Goal: Task Accomplishment & Management: Manage account settings

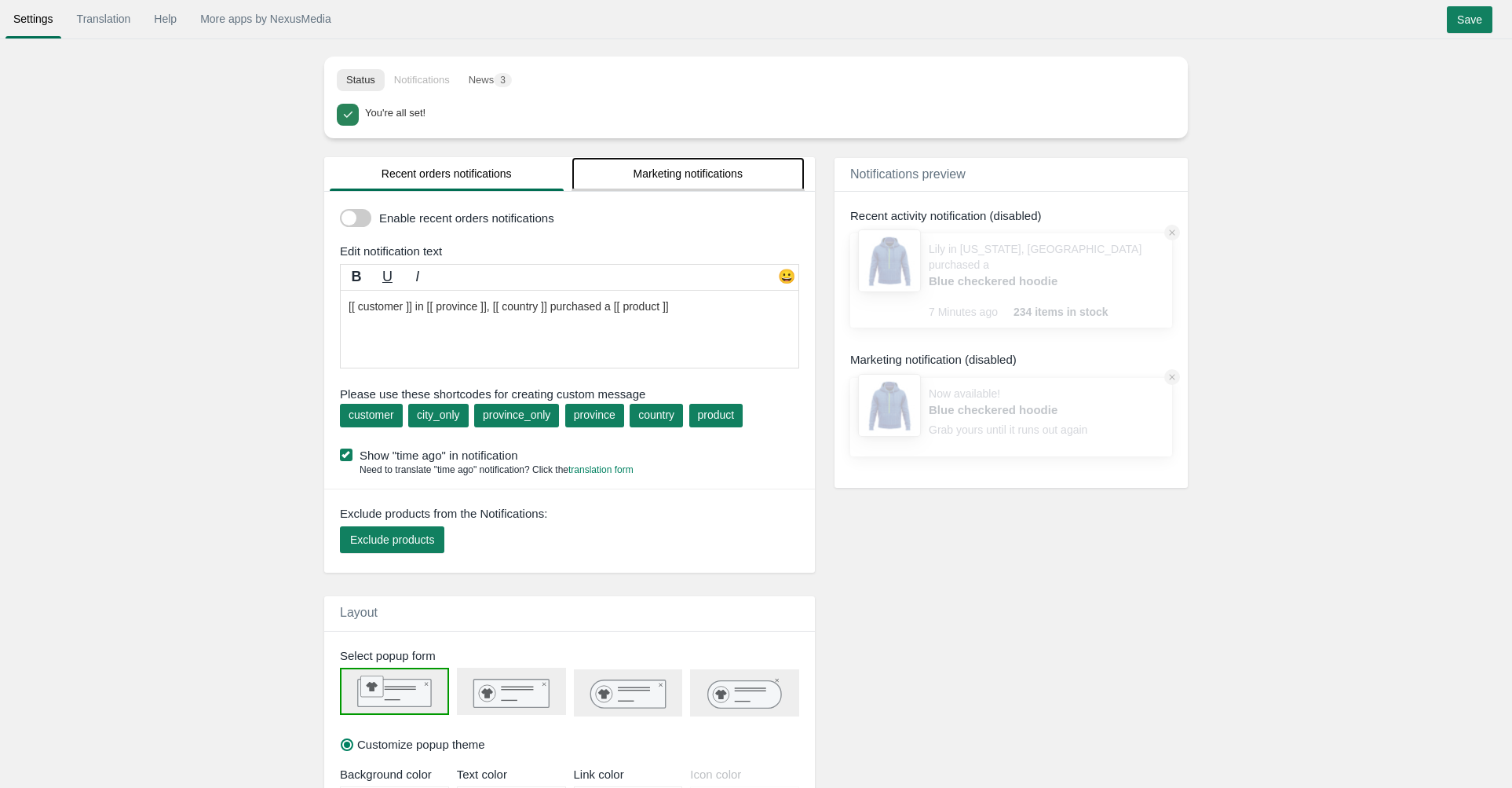
click at [657, 169] on link "Marketing notifications" at bounding box center [689, 173] width 234 height 34
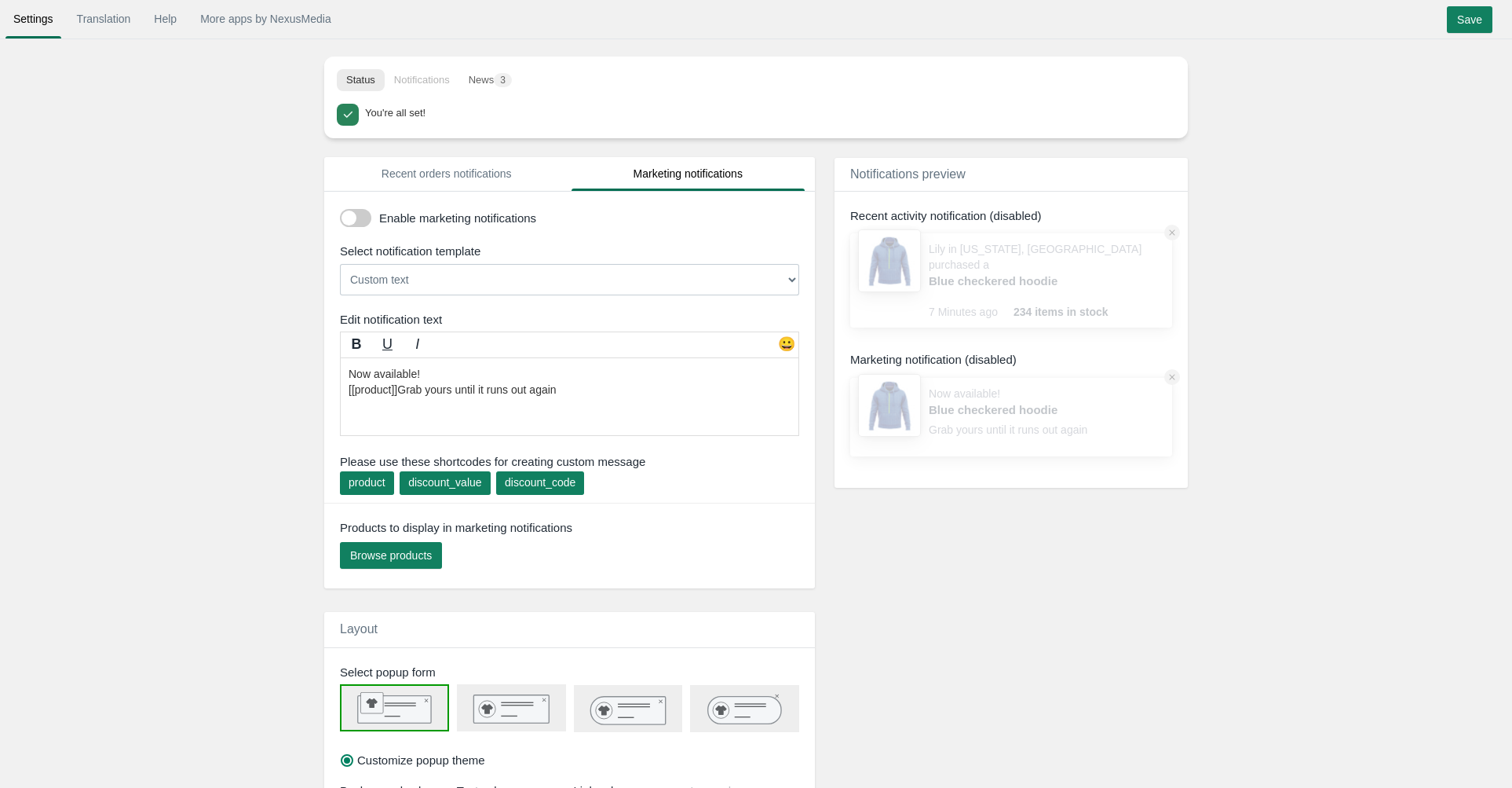
click at [482, 479] on div "discount_value" at bounding box center [445, 483] width 73 height 16
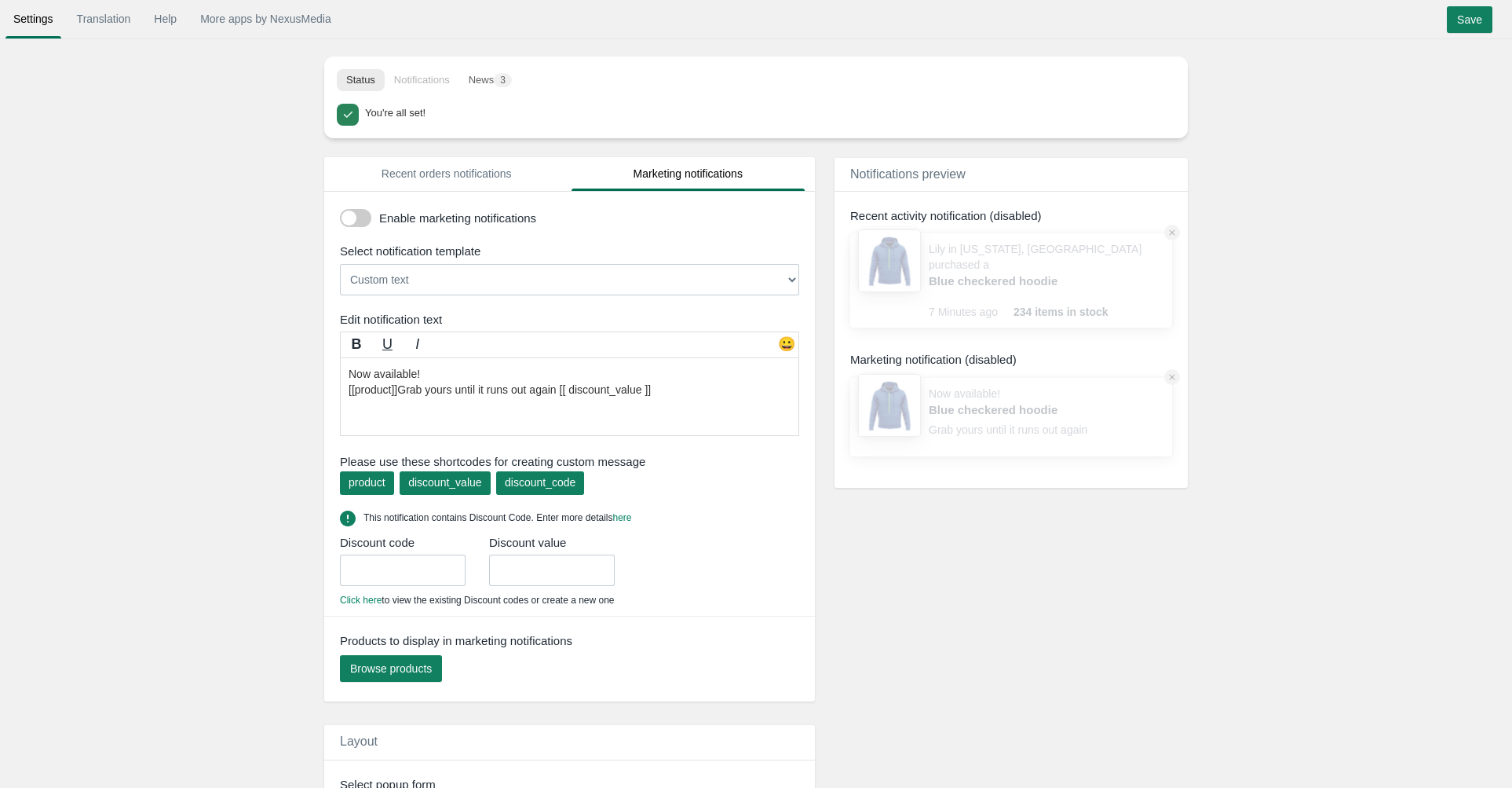
drag, startPoint x: 681, startPoint y: 390, endPoint x: 575, endPoint y: 392, distance: 106.0
click at [575, 392] on textarea "Now available! [[product]]Grab yours until it runs out again [[ discount_value …" at bounding box center [570, 396] width 460 height 78
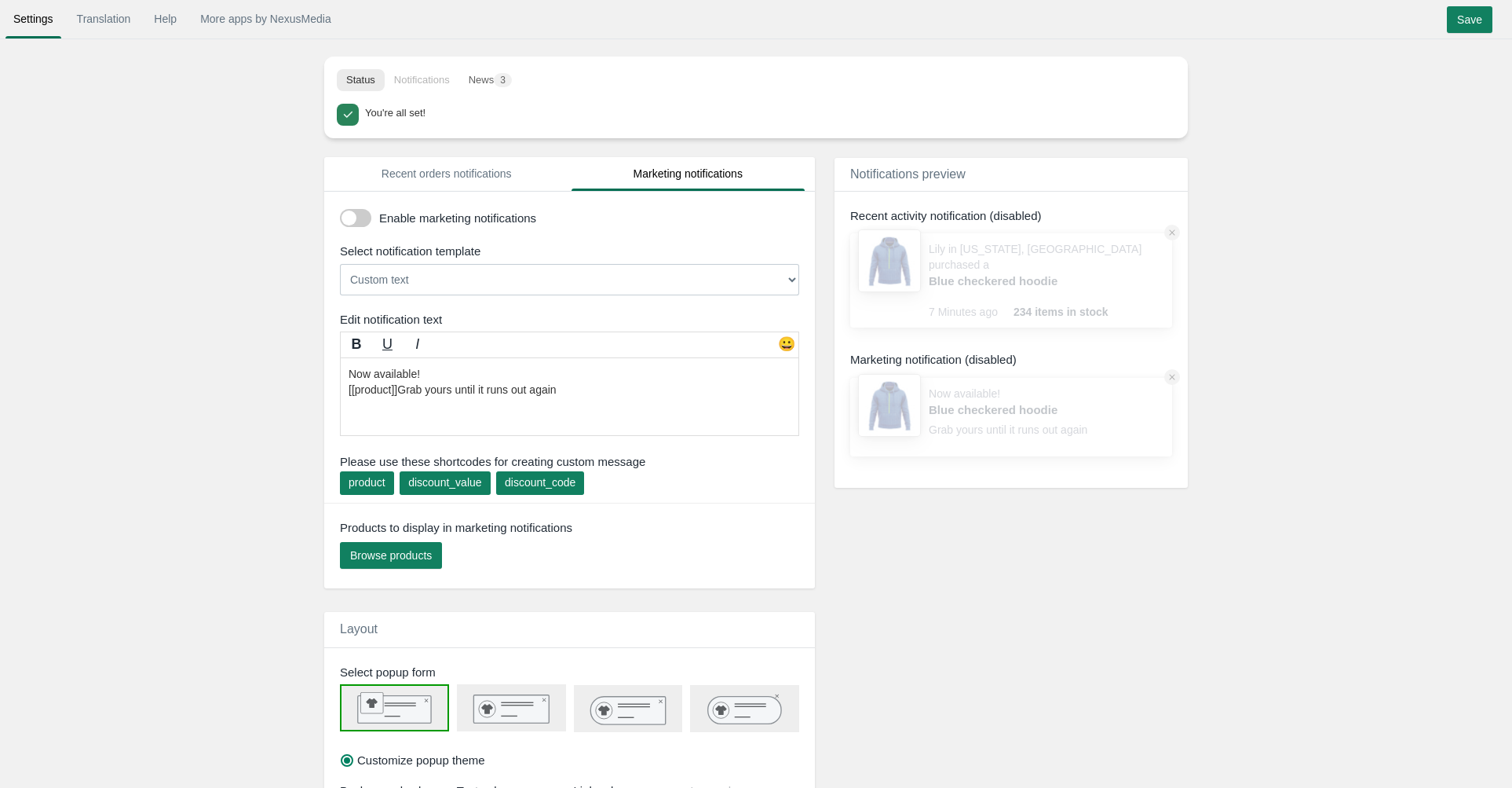
type textarea "Now available! [[product]]Grab yours until it runs out again"
click at [407, 231] on div "Enable marketing notifications" at bounding box center [594, 220] width 428 height 27
click at [331, 229] on div "Enable marketing notifications" at bounding box center [573, 220] width 490 height 27
click at [355, 229] on div at bounding box center [356, 222] width 32 height 26
click at [350, 225] on span at bounding box center [356, 218] width 32 height 18
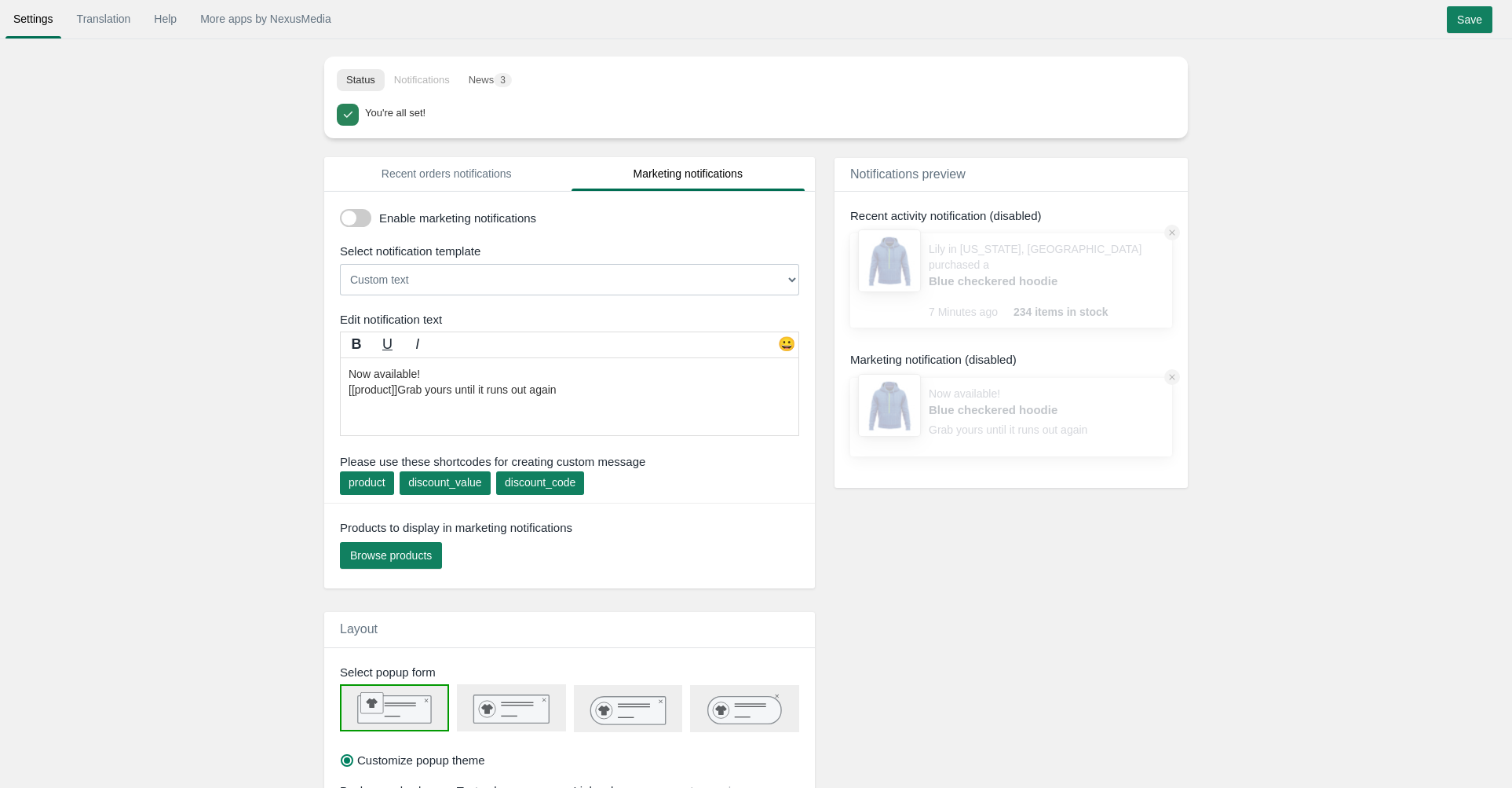
click at [340, 212] on input "checkbox" at bounding box center [340, 212] width 0 height 0
click at [378, 252] on div "Select notification template" at bounding box center [573, 251] width 490 height 17
select select "9"
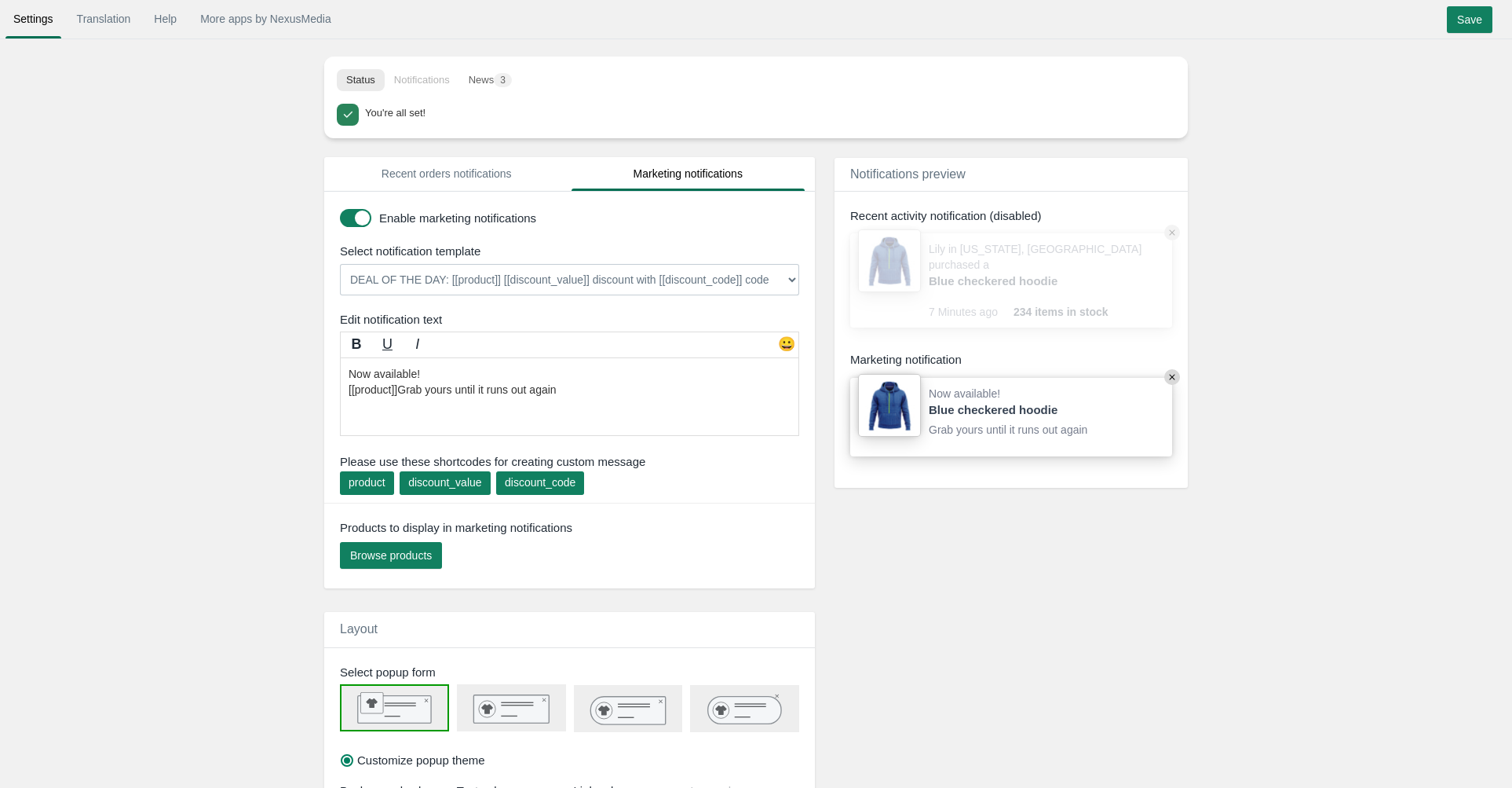
click option "DEAL OF THE DAY: [[product]] [[discount_value]] discount with [[discount_code]]…" at bounding box center [0, 0] width 0 height 0
click at [378, 377] on textarea "Now available! [[product]]Grab yours until it runs out again [[ discount_value …" at bounding box center [570, 396] width 460 height 78
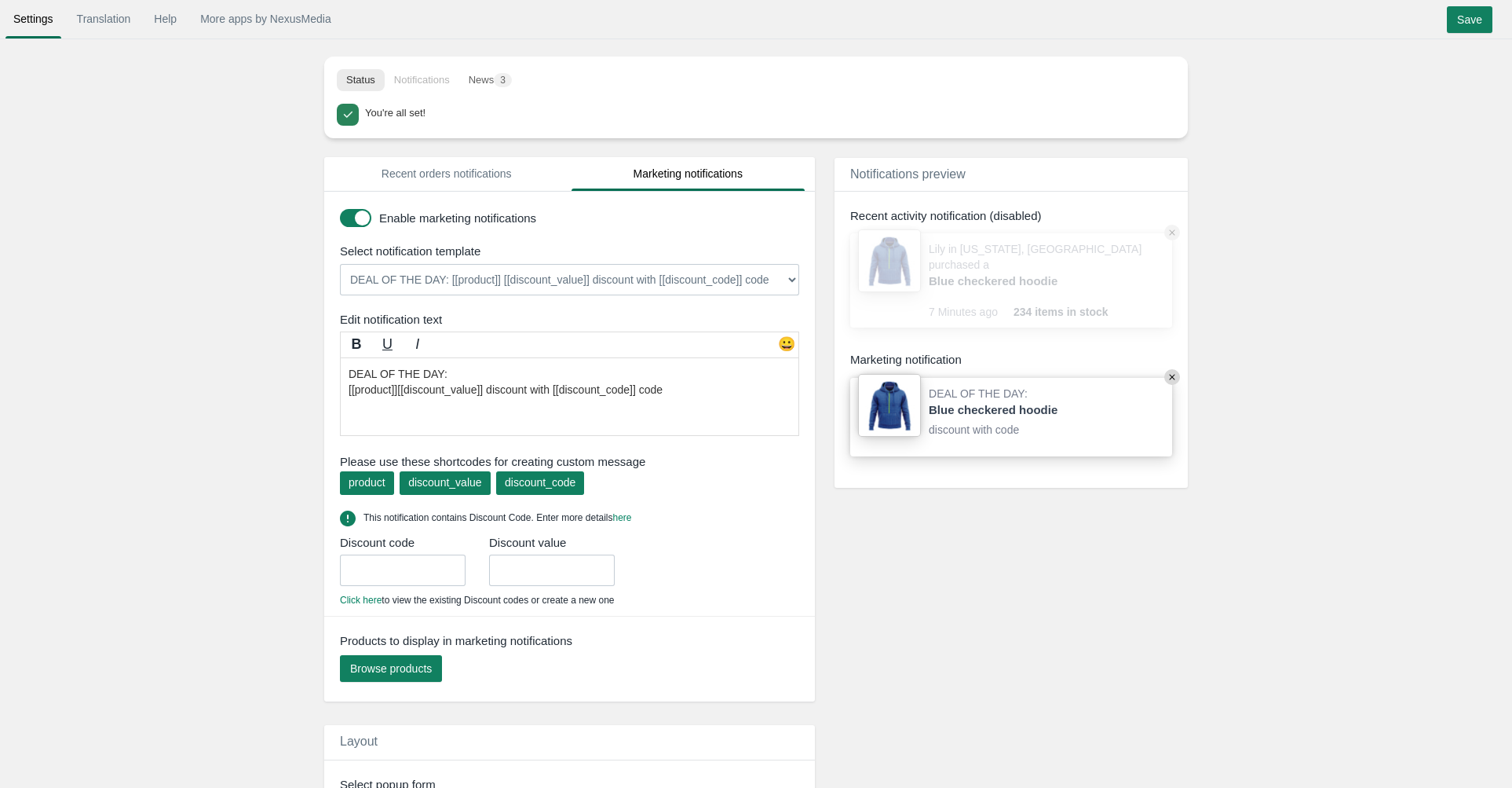
click at [439, 388] on textarea "Now available! [[product]]Grab yours until it runs out again [[ discount_value …" at bounding box center [570, 396] width 460 height 78
click at [438, 373] on textarea "Now available! [[product]]Grab yours until it runs out again [[ discount_value …" at bounding box center [570, 396] width 460 height 78
drag, startPoint x: 445, startPoint y: 374, endPoint x: 342, endPoint y: 370, distance: 103.1
click at [342, 370] on textarea "Now available! [[product]]Grab yours until it runs out again [[ discount_value …" at bounding box center [570, 396] width 460 height 78
click at [527, 388] on textarea "Now available! [[product]]Grab yours until it runs out again [[ discount_value …" at bounding box center [570, 396] width 460 height 78
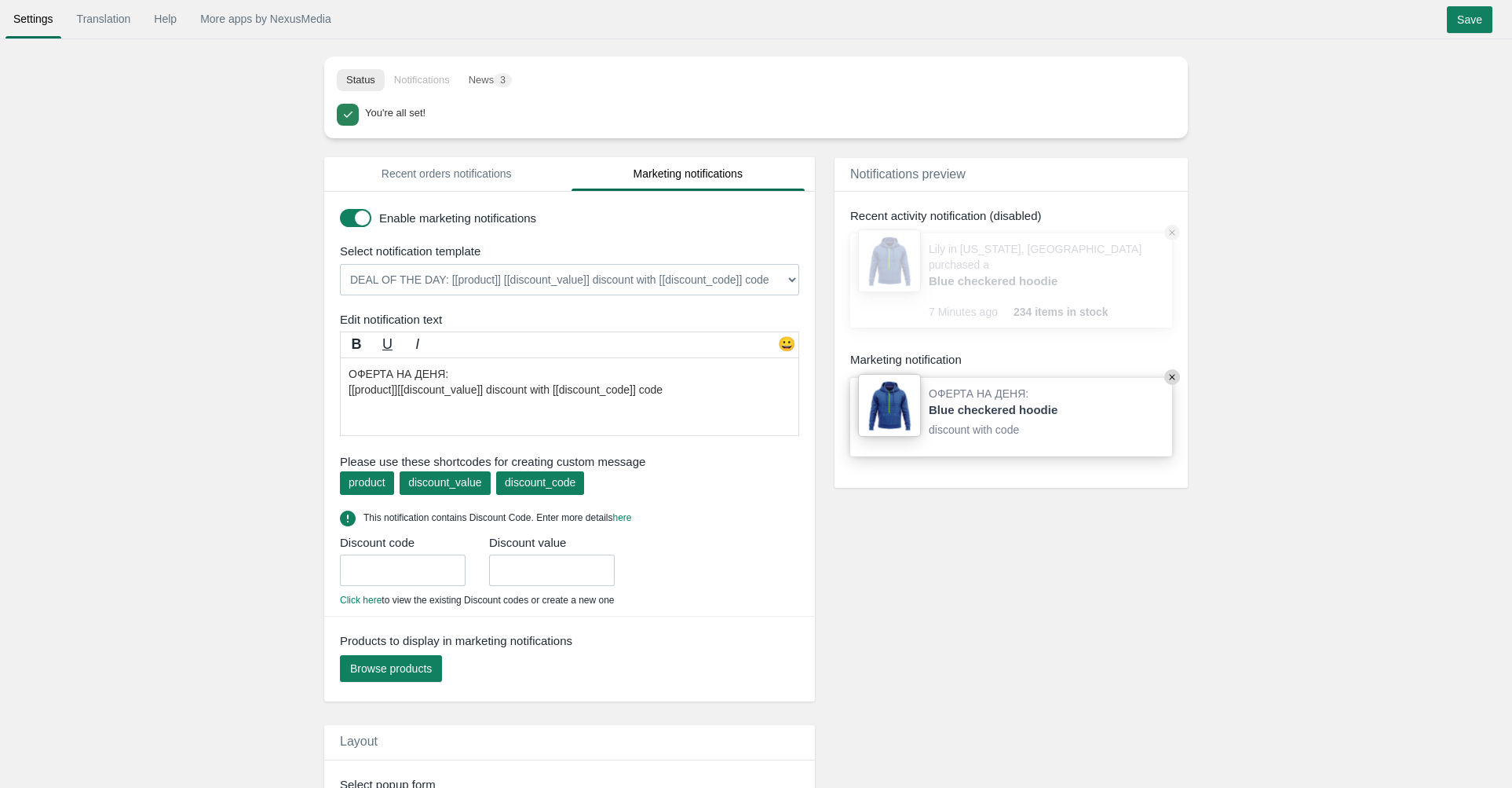
click at [527, 388] on textarea "Now available! [[product]]Grab yours until it runs out again [[ discount_value …" at bounding box center [570, 396] width 460 height 78
click at [566, 389] on textarea "Now available! [[product]]Grab yours until it runs out again [[ discount_value …" at bounding box center [570, 396] width 460 height 78
click at [684, 392] on textarea "Now available! [[product]]Grab yours until it runs out again [[ discount_value …" at bounding box center [570, 396] width 460 height 78
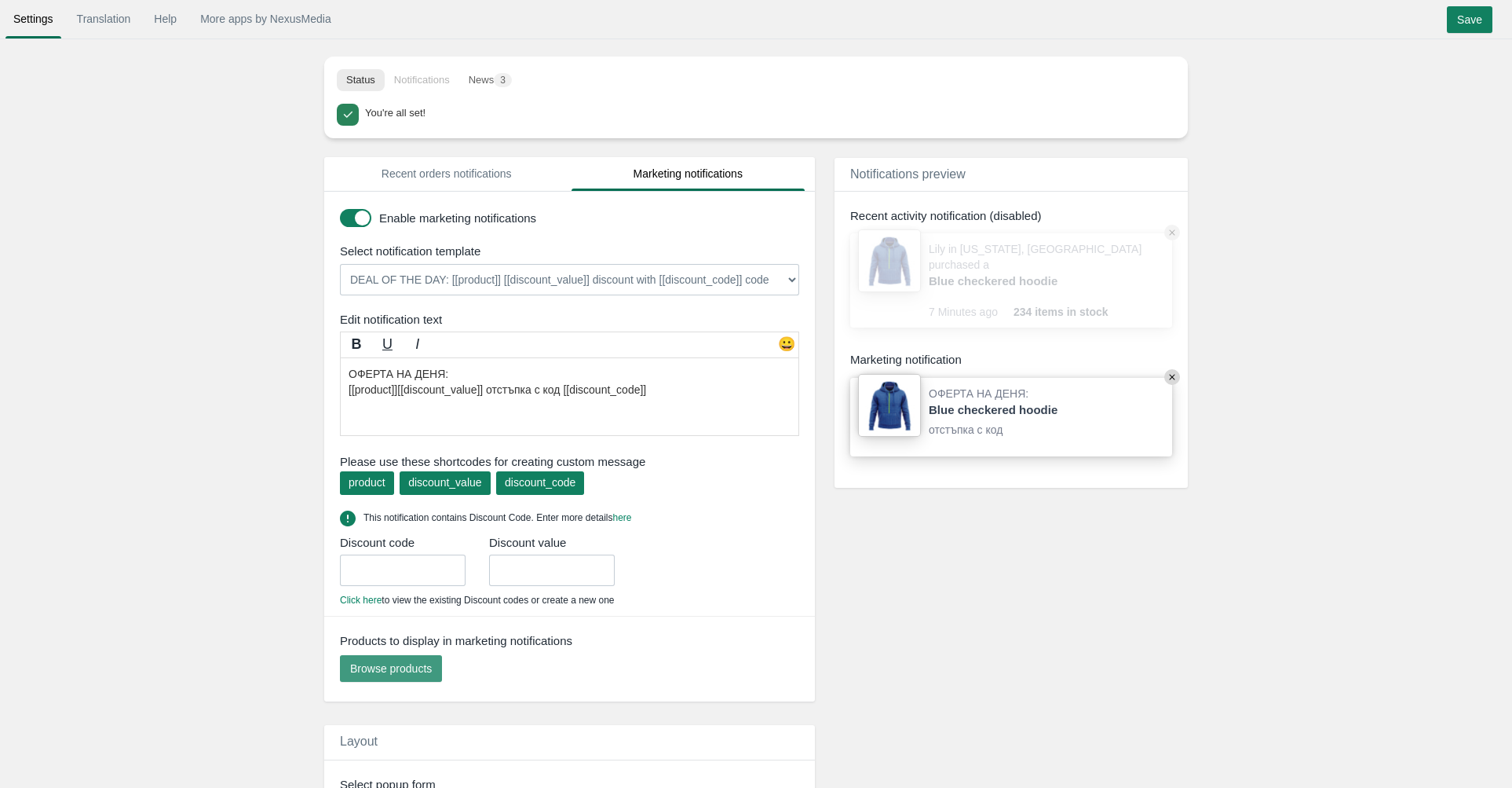
type textarea "ОФЕРТА НА ДЕНЯ: [[product]][[discount_value]] отстъпка с код [[discount_code]]"
click at [404, 655] on button "Browse products" at bounding box center [390, 668] width 102 height 27
click at [528, 117] on div "You're all set!" at bounding box center [767, 112] width 806 height 17
click at [424, 570] on input "text" at bounding box center [402, 570] width 126 height 32
click at [377, 598] on link "Click here" at bounding box center [361, 600] width 42 height 11
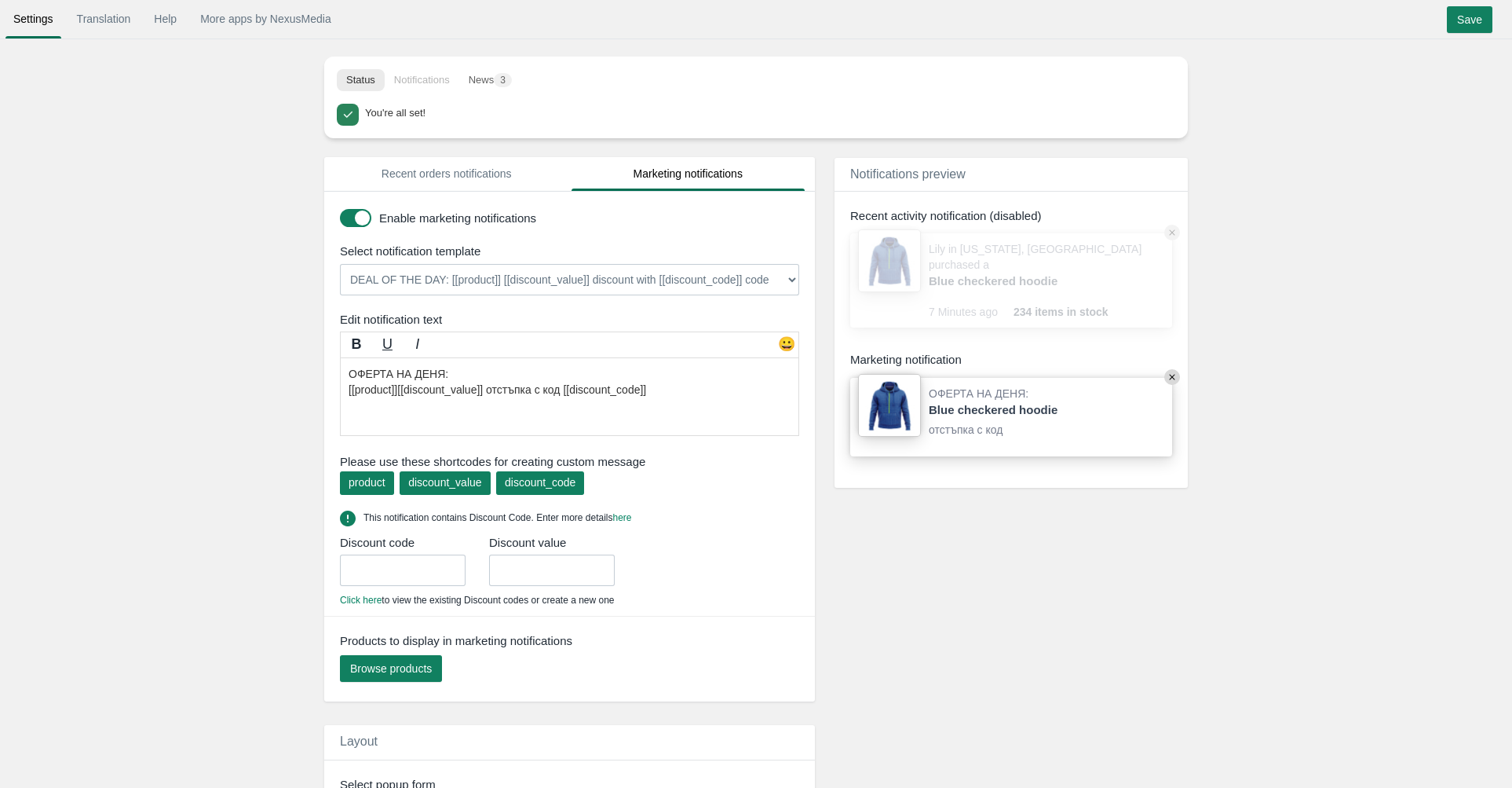
click at [547, 565] on input "text" at bounding box center [552, 570] width 126 height 32
type input "0"
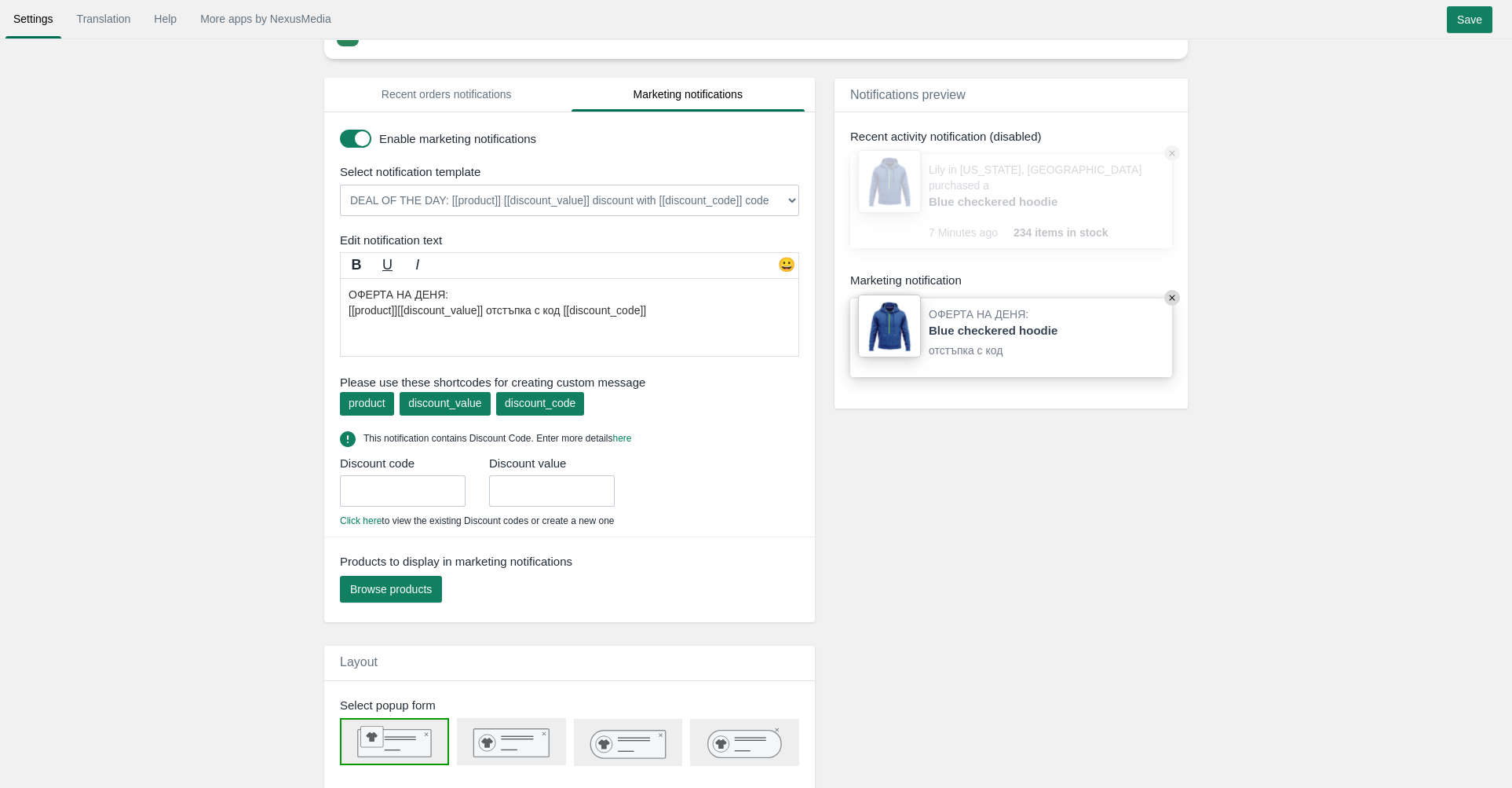
scroll to position [53, 0]
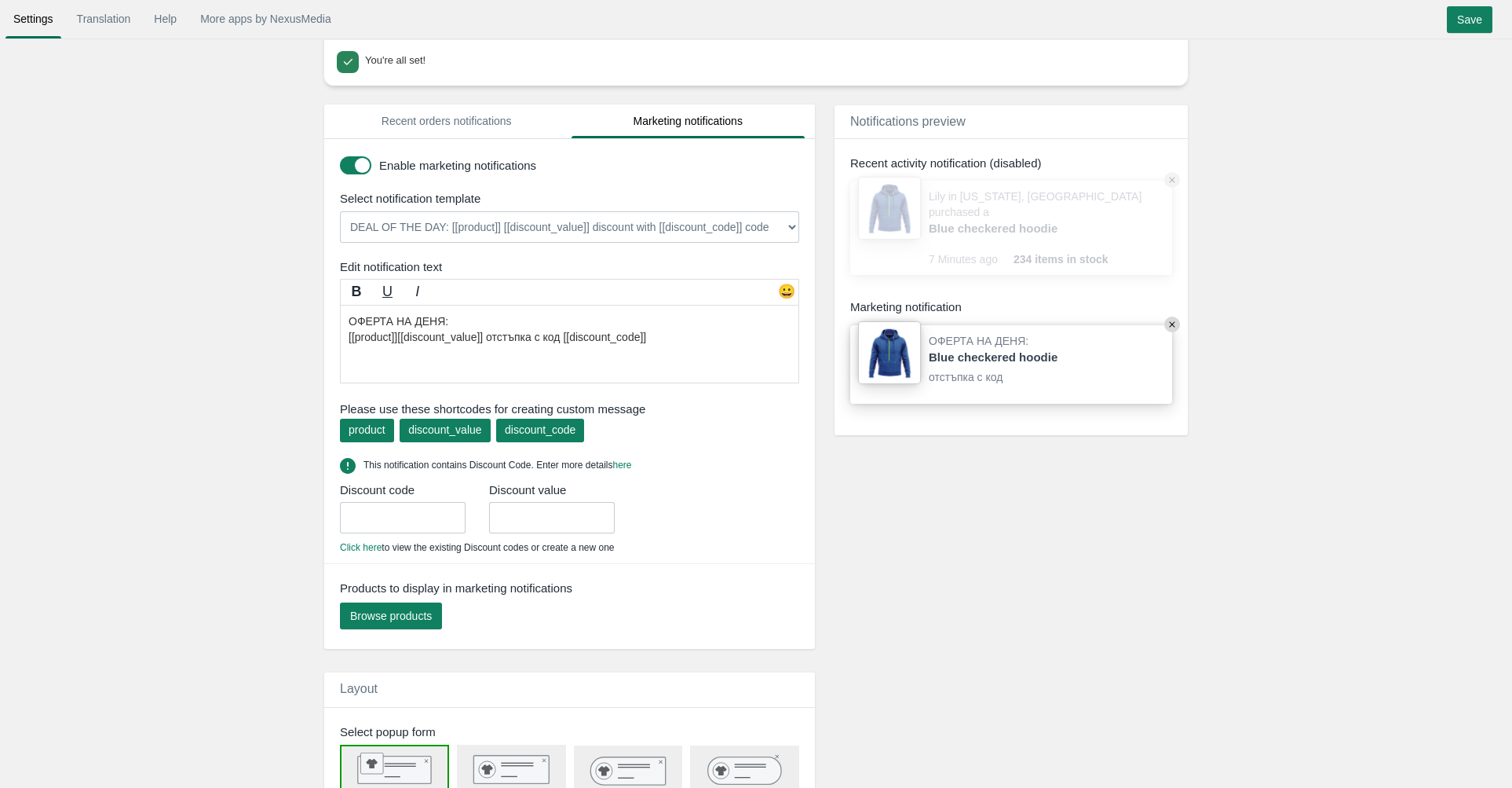
click at [403, 336] on textarea "Now available! [[product]]Grab yours until it runs out again [[ discount_value …" at bounding box center [570, 343] width 460 height 78
drag, startPoint x: 404, startPoint y: 336, endPoint x: 688, endPoint y: 350, distance: 284.3
click at [688, 350] on textarea "Now available! [[product]]Grab yours until it runs out again [[ discount_value …" at bounding box center [570, 343] width 460 height 78
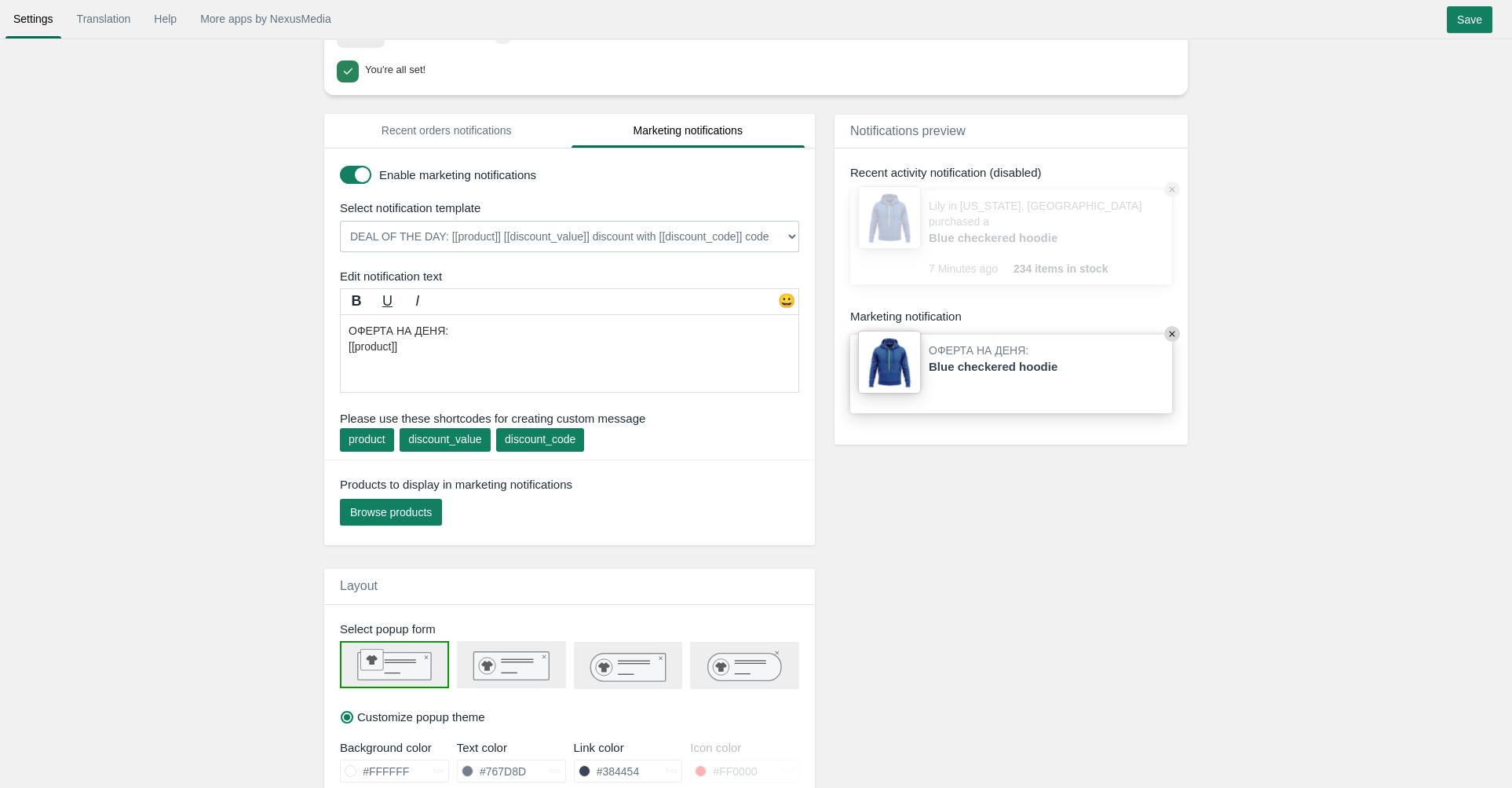
scroll to position [0, 0]
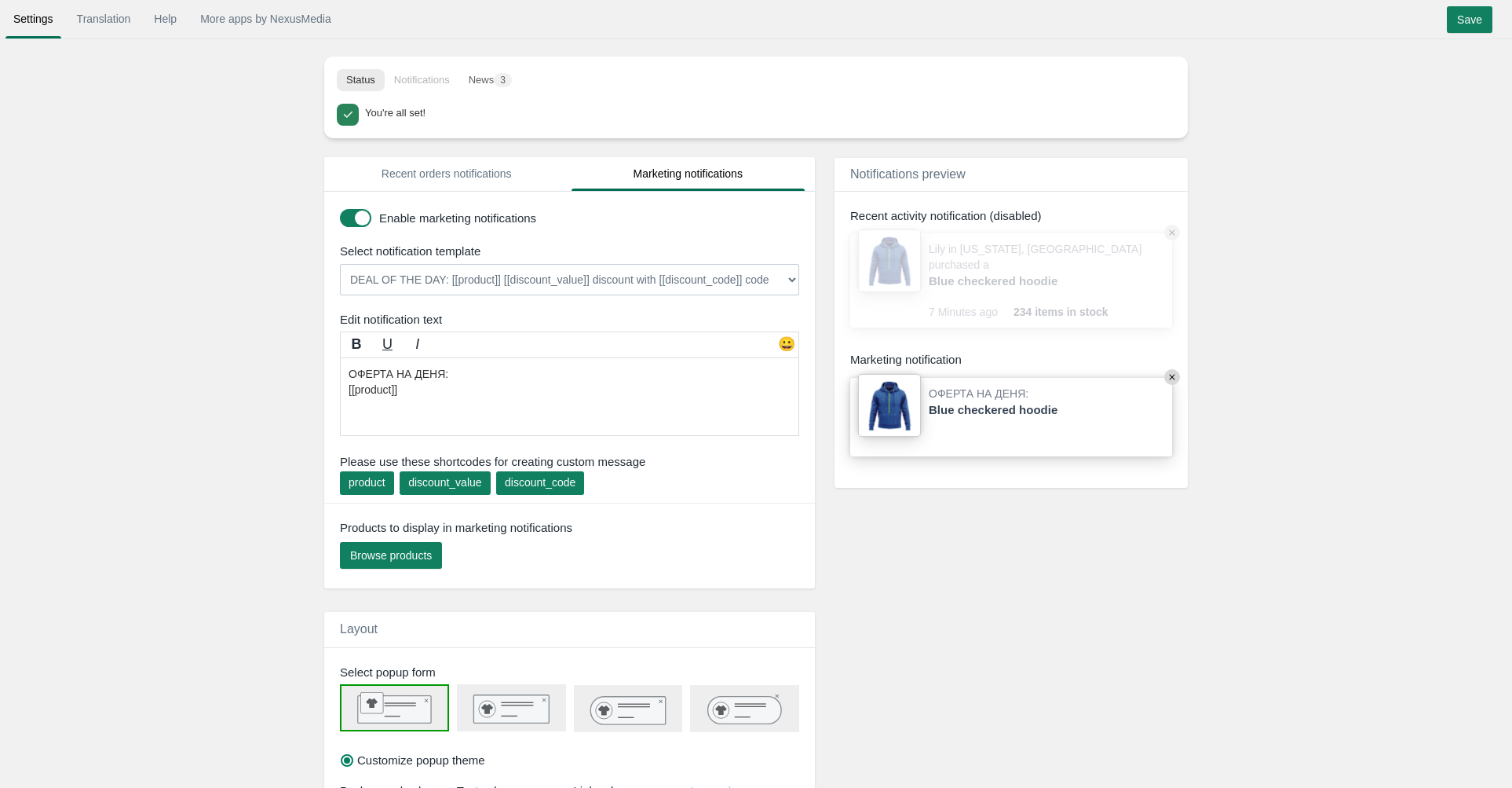
click at [497, 416] on textarea "Now available! [[product]]Grab yours until it runs out again [[ discount_value …" at bounding box center [570, 396] width 460 height 78
click at [499, 414] on textarea "Now available! [[product]]Grab yours until it runs out again [[ discount_value …" at bounding box center [570, 396] width 460 height 78
paste textarea
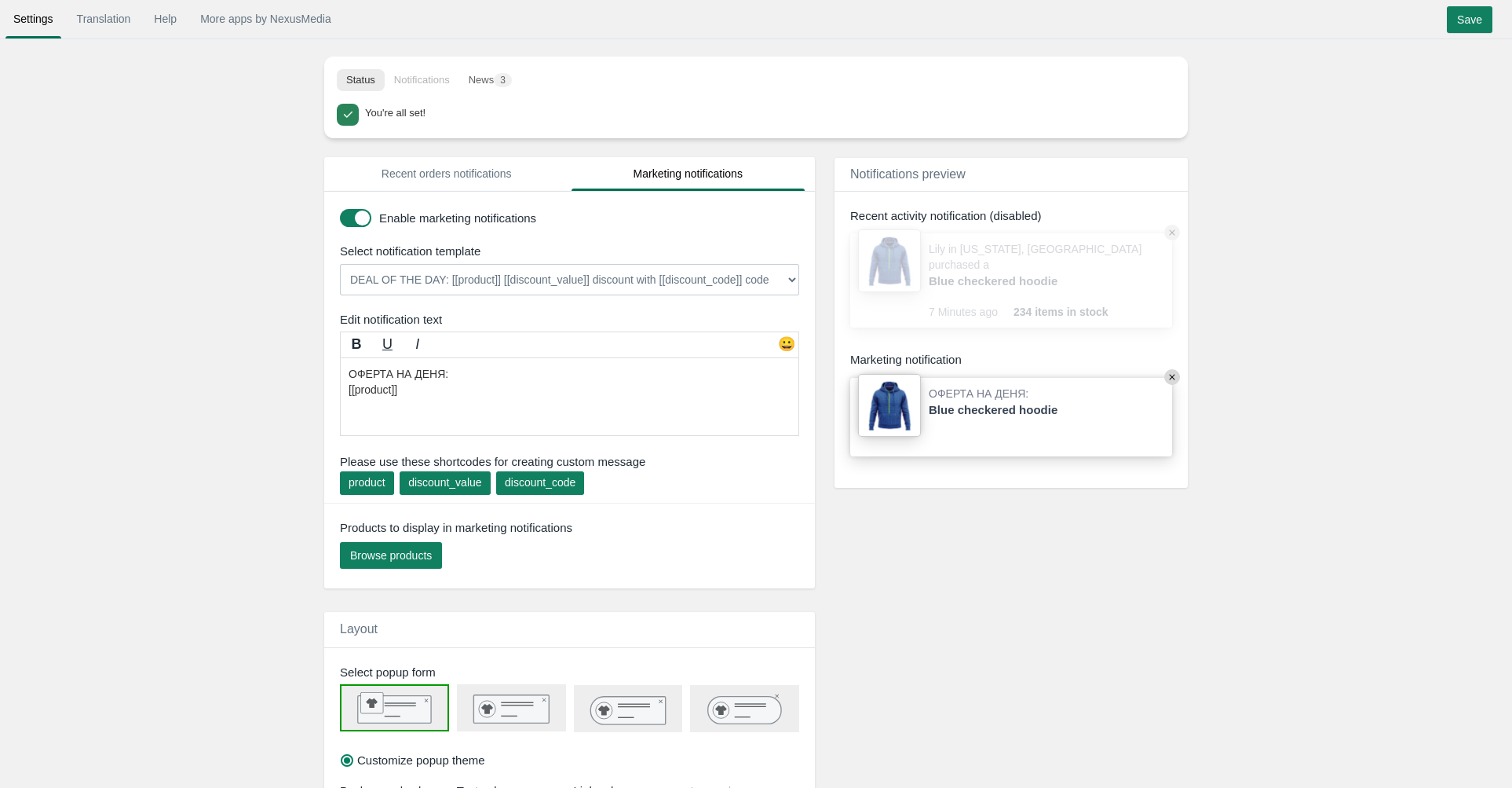
paste textarea "[[product]]"
type textarea "ОФЕРТА НА ДЕНЯ: [[product]]"
click at [778, 344] on div "😀" at bounding box center [787, 347] width 24 height 24
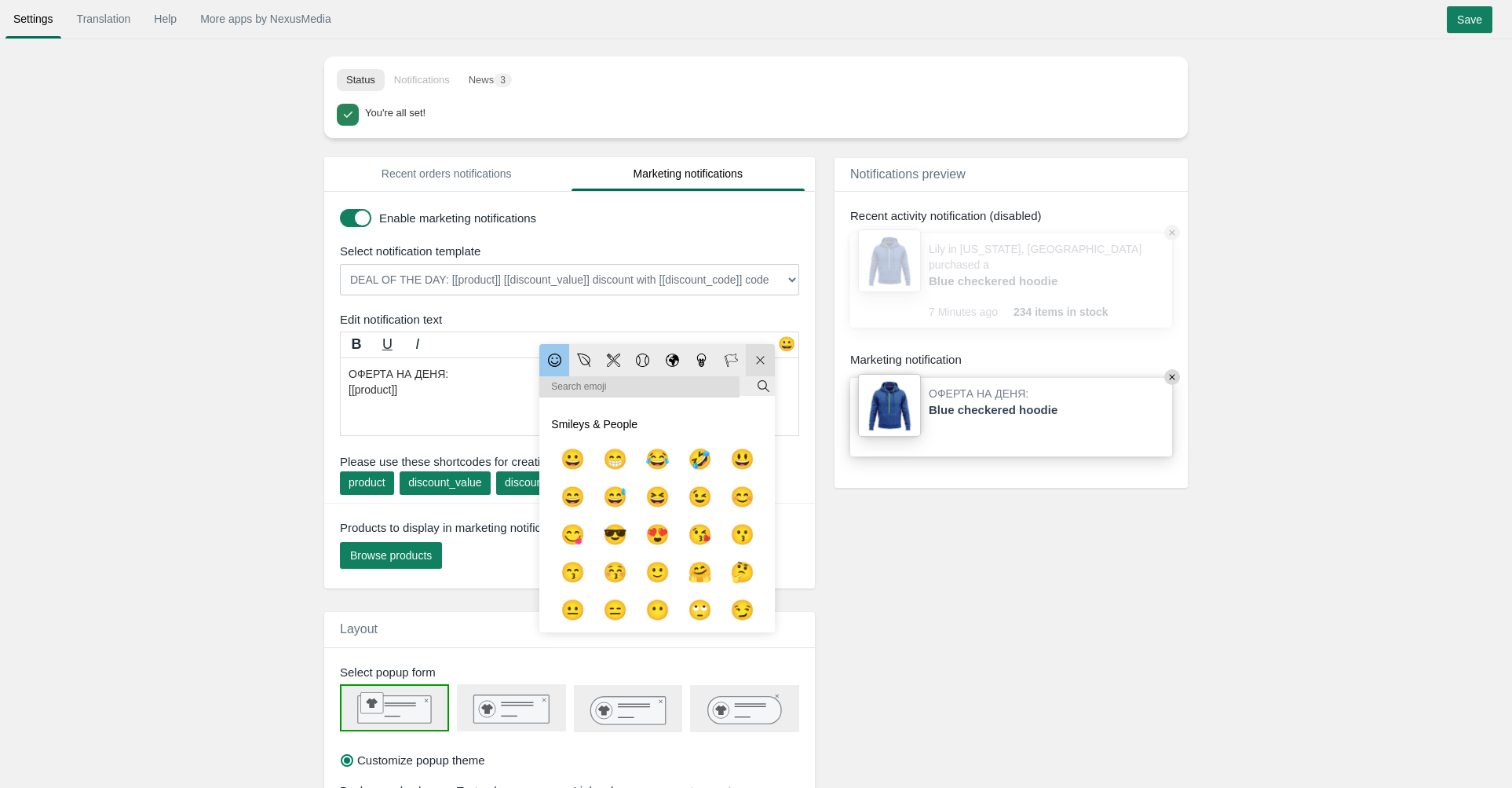
click at [471, 381] on textarea "Now available! [[product]]Grab yours until it runs out again [[ discount_value …" at bounding box center [570, 396] width 460 height 78
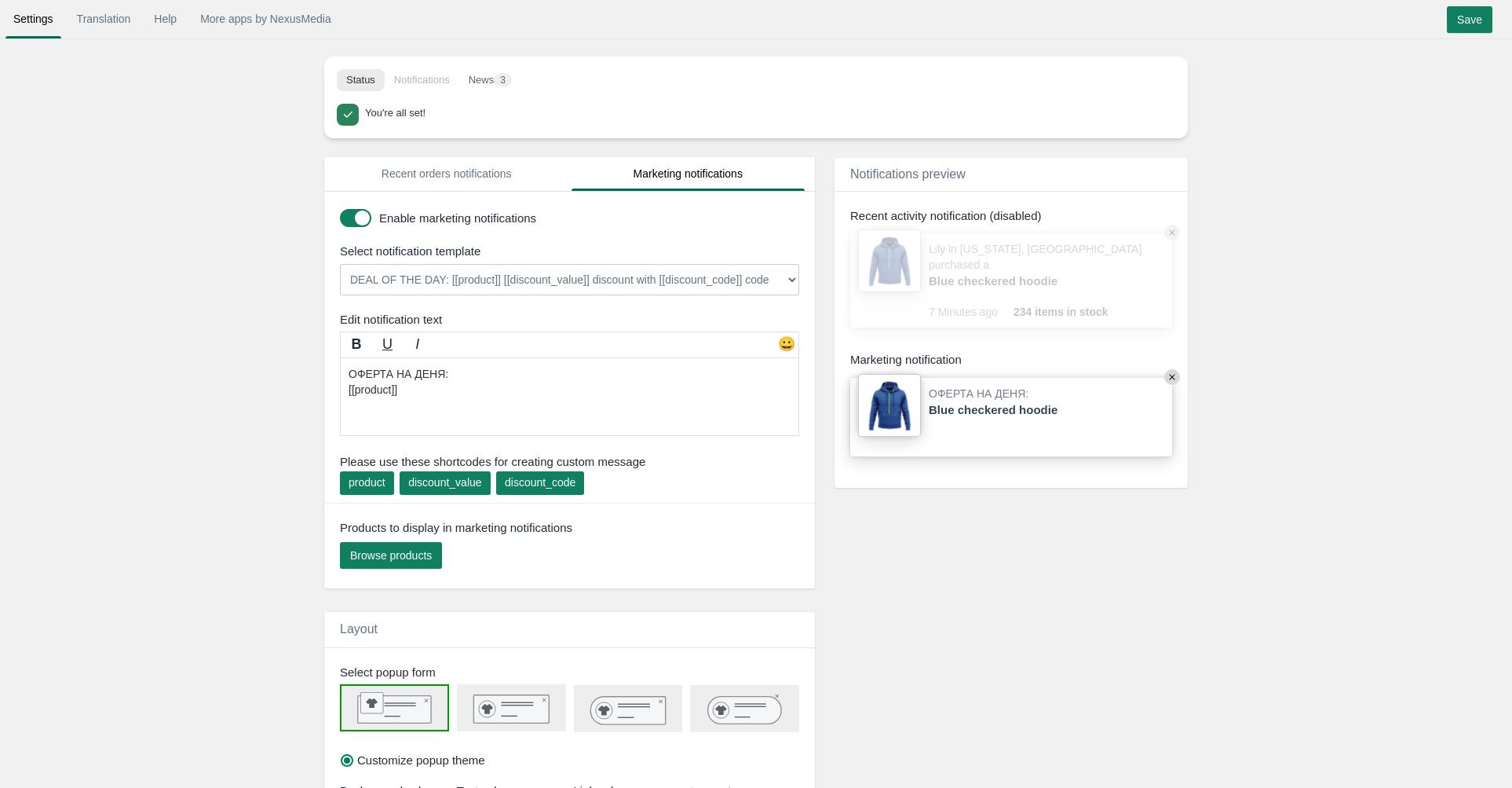
click at [462, 401] on textarea "Now available! [[product]]Grab yours until it runs out again [[ discount_value …" at bounding box center [570, 396] width 460 height 78
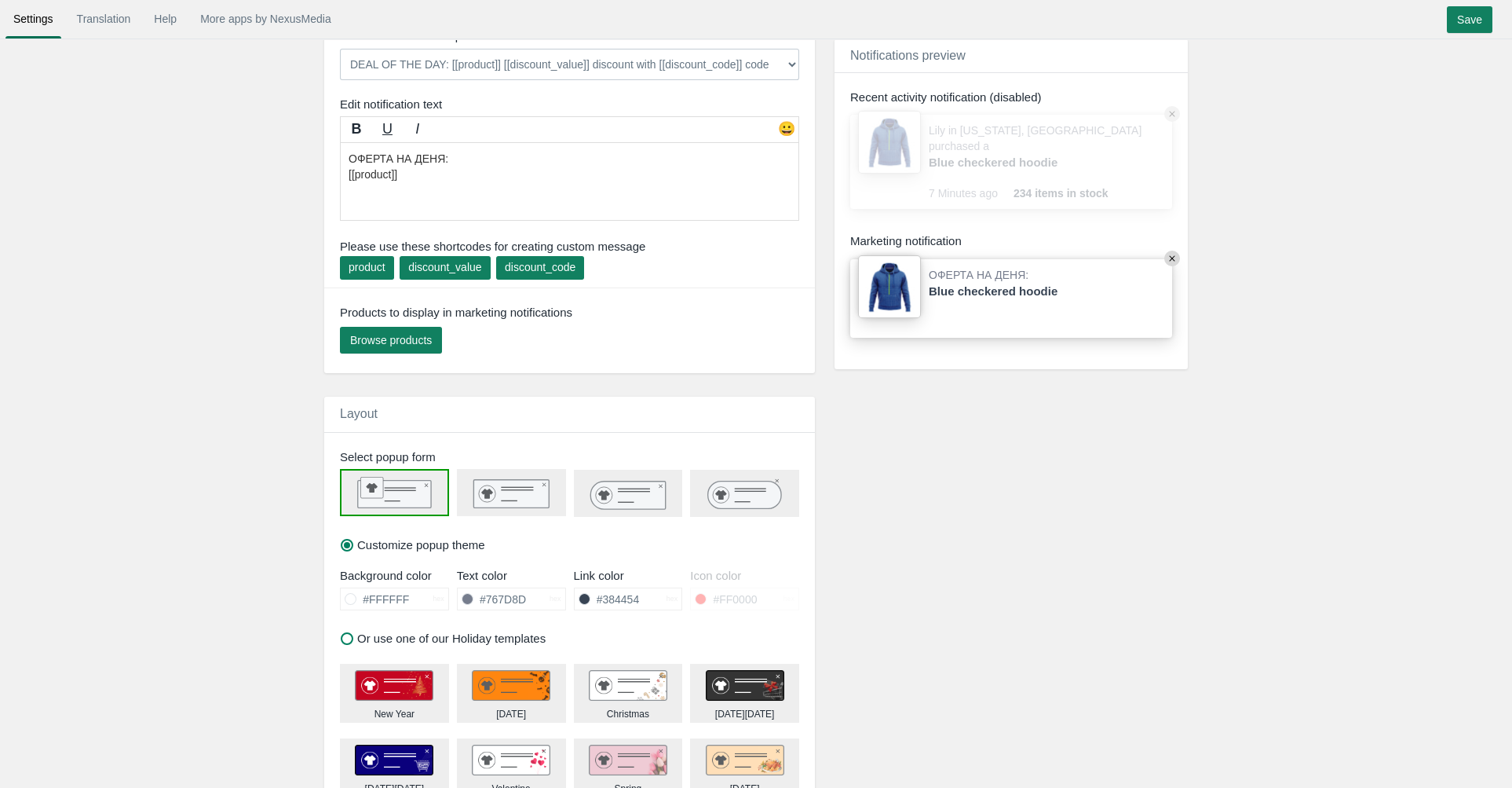
scroll to position [29, 0]
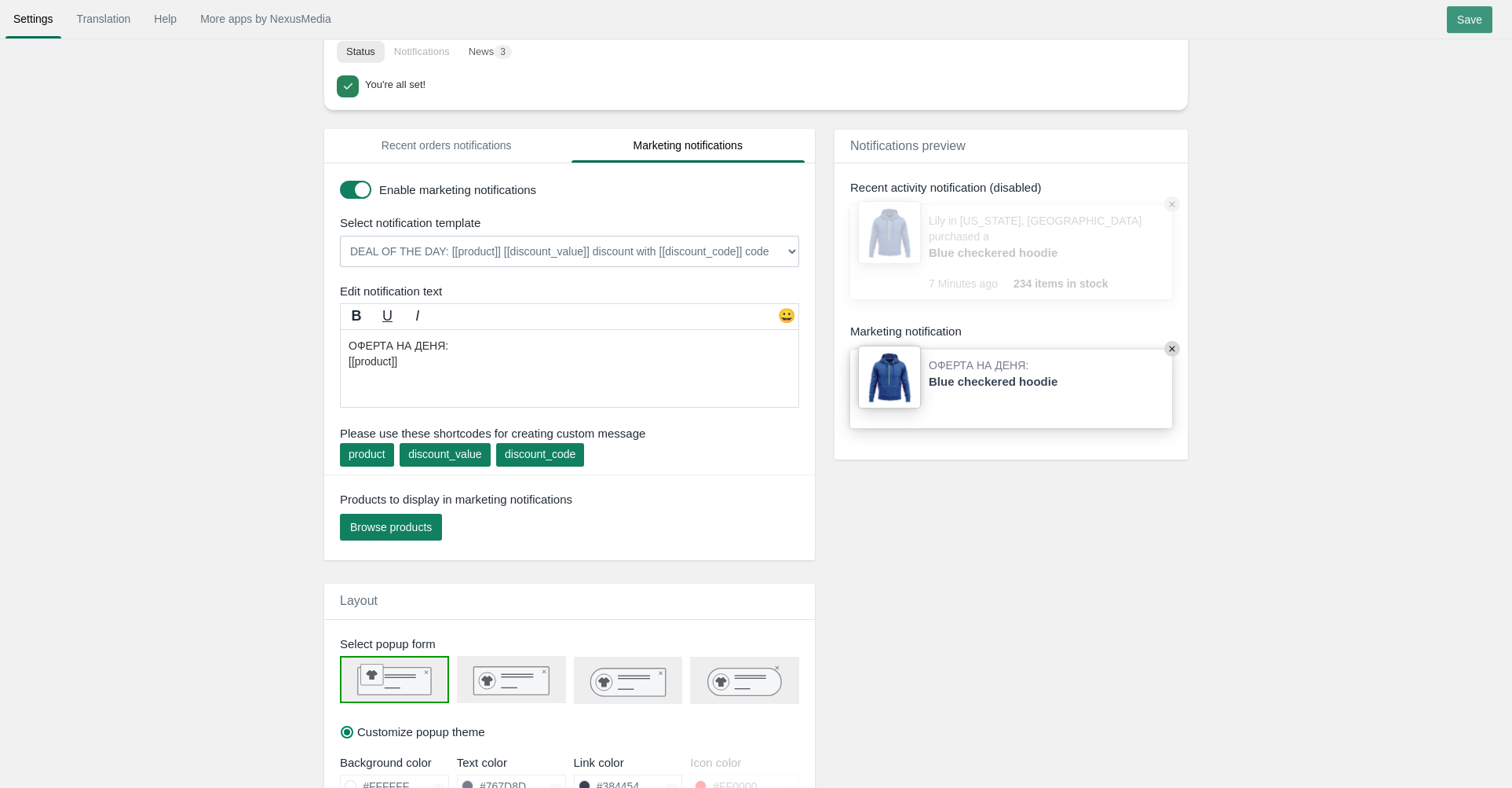
click at [1464, 25] on input "Save" at bounding box center [1469, 19] width 46 height 27
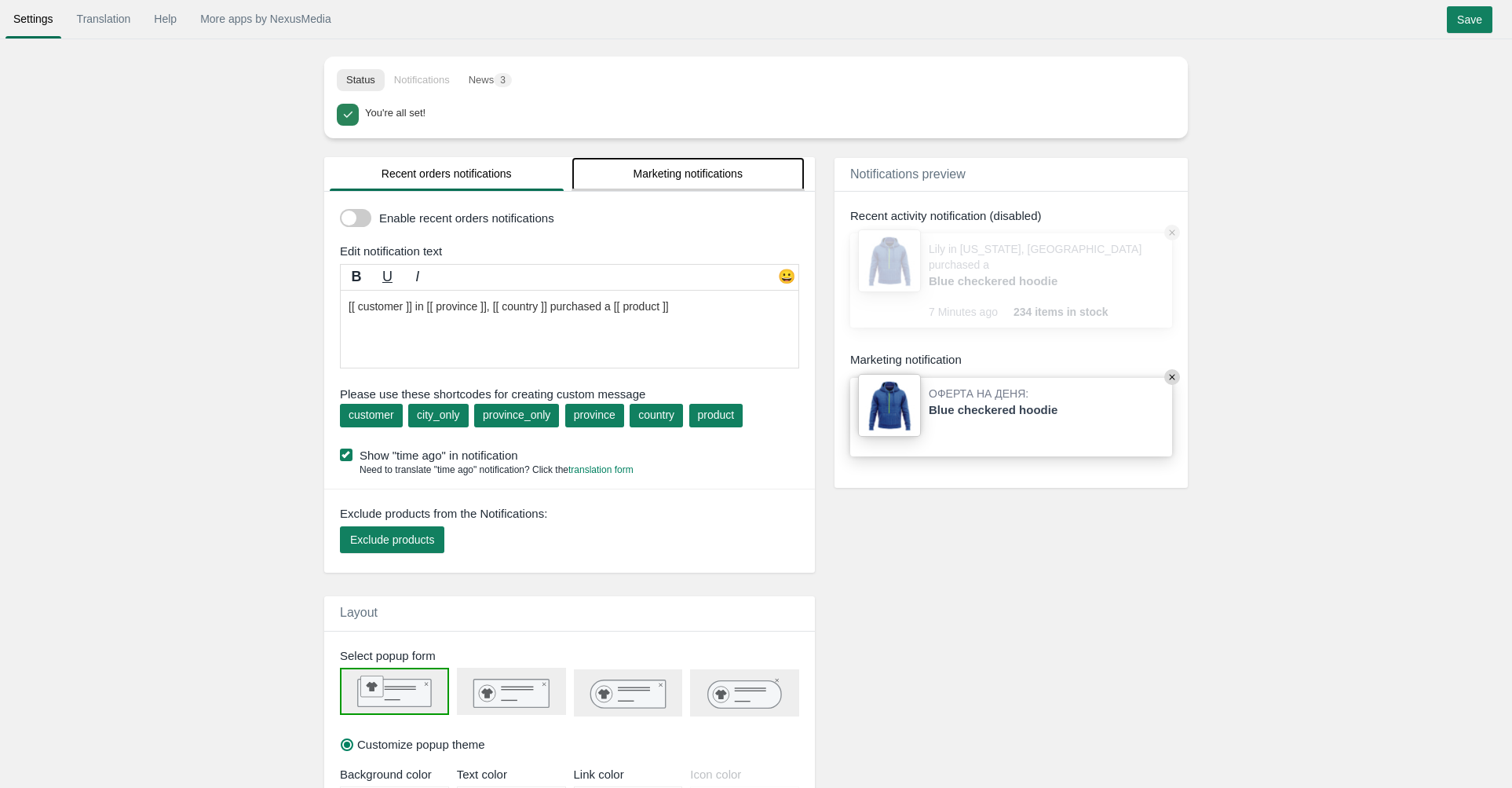
click at [624, 176] on link "Marketing notifications" at bounding box center [689, 173] width 234 height 34
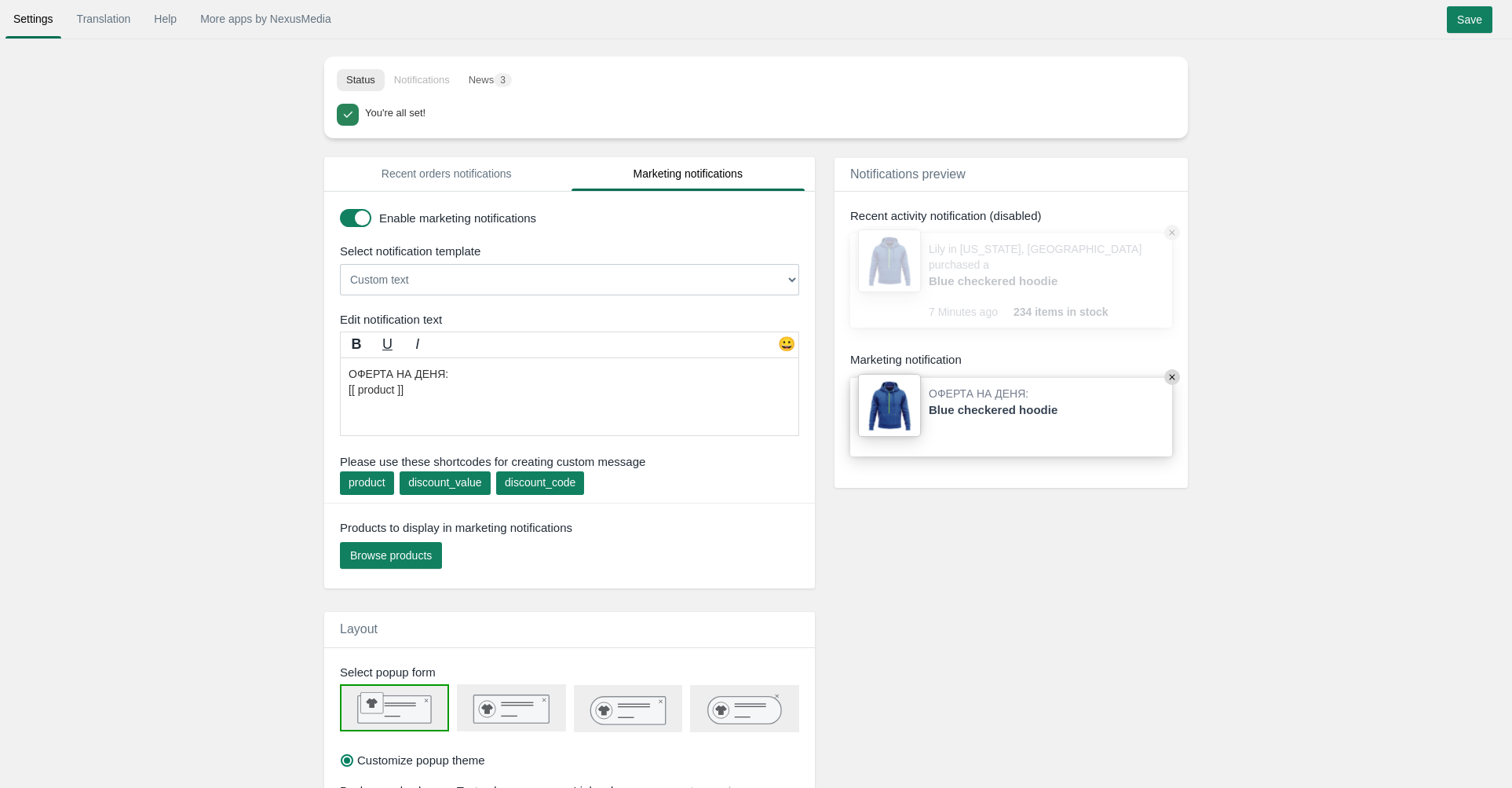
click at [460, 83] on li "Notifications" at bounding box center [421, 80] width 74 height 22
click at [482, 83] on button "News 3" at bounding box center [490, 80] width 62 height 22
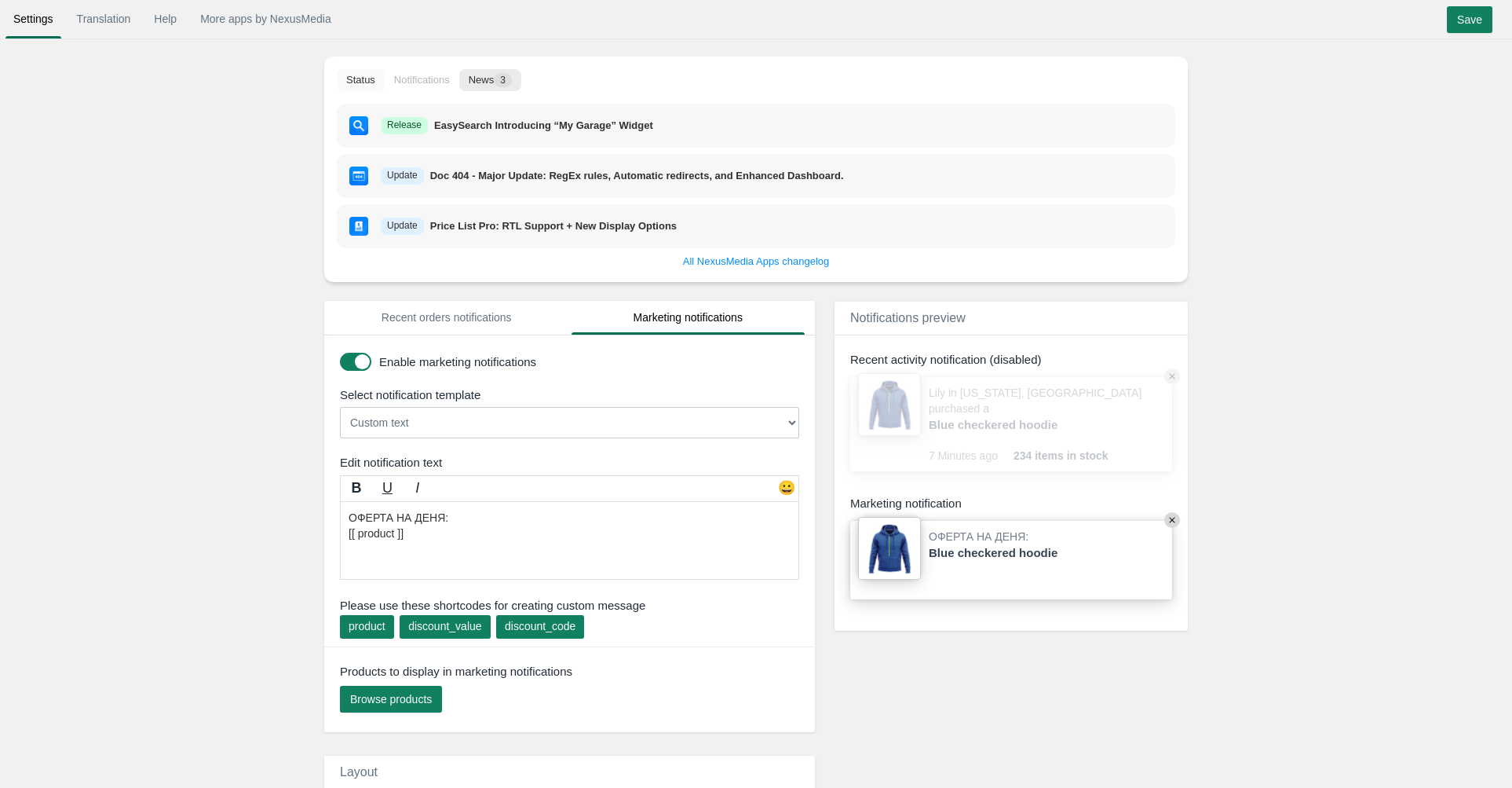
click at [377, 73] on button "Status" at bounding box center [361, 80] width 48 height 22
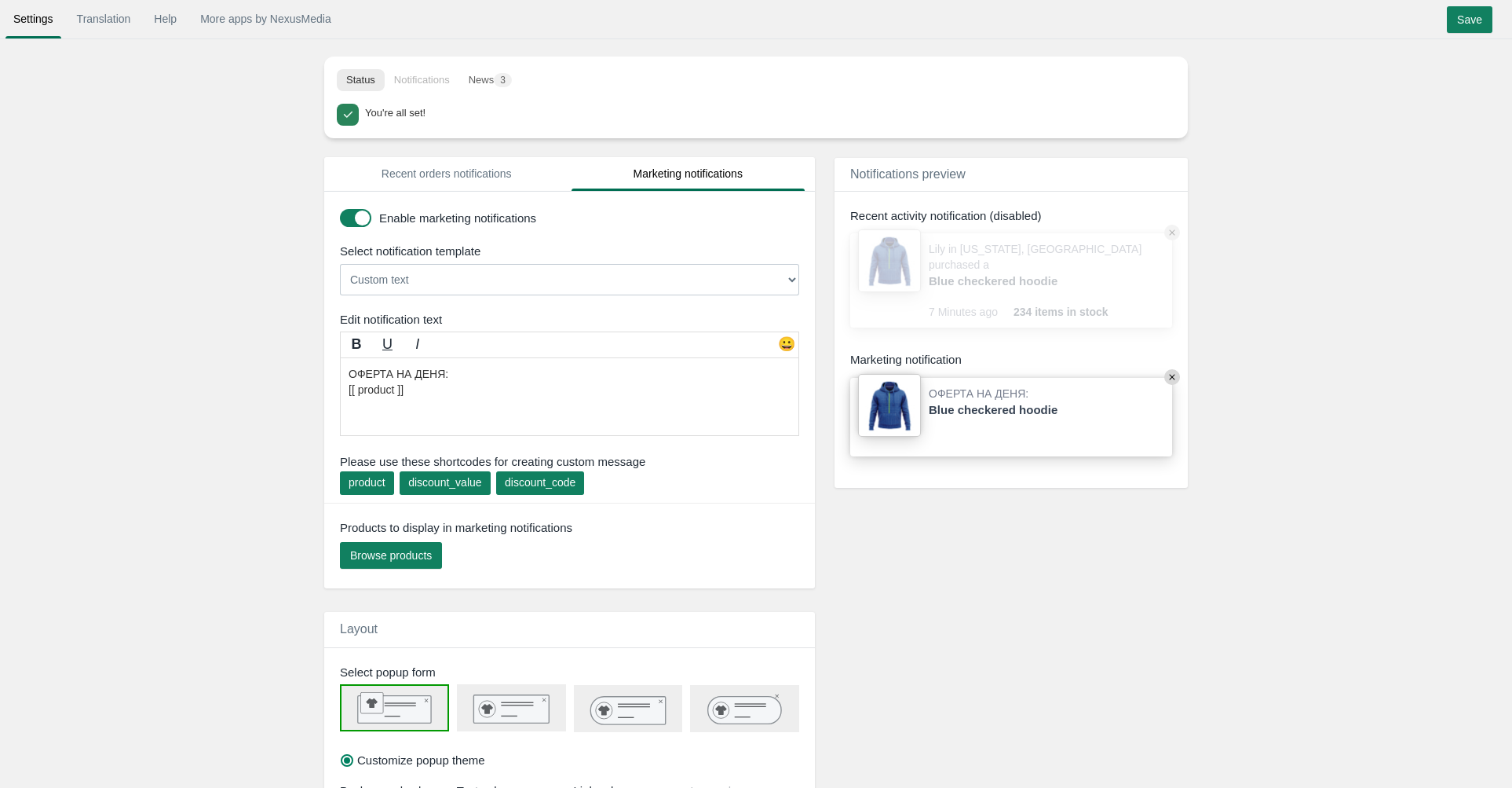
click at [358, 112] on div "You're all set!" at bounding box center [756, 115] width 838 height 22
click at [113, 17] on link "Translation" at bounding box center [104, 19] width 70 height 29
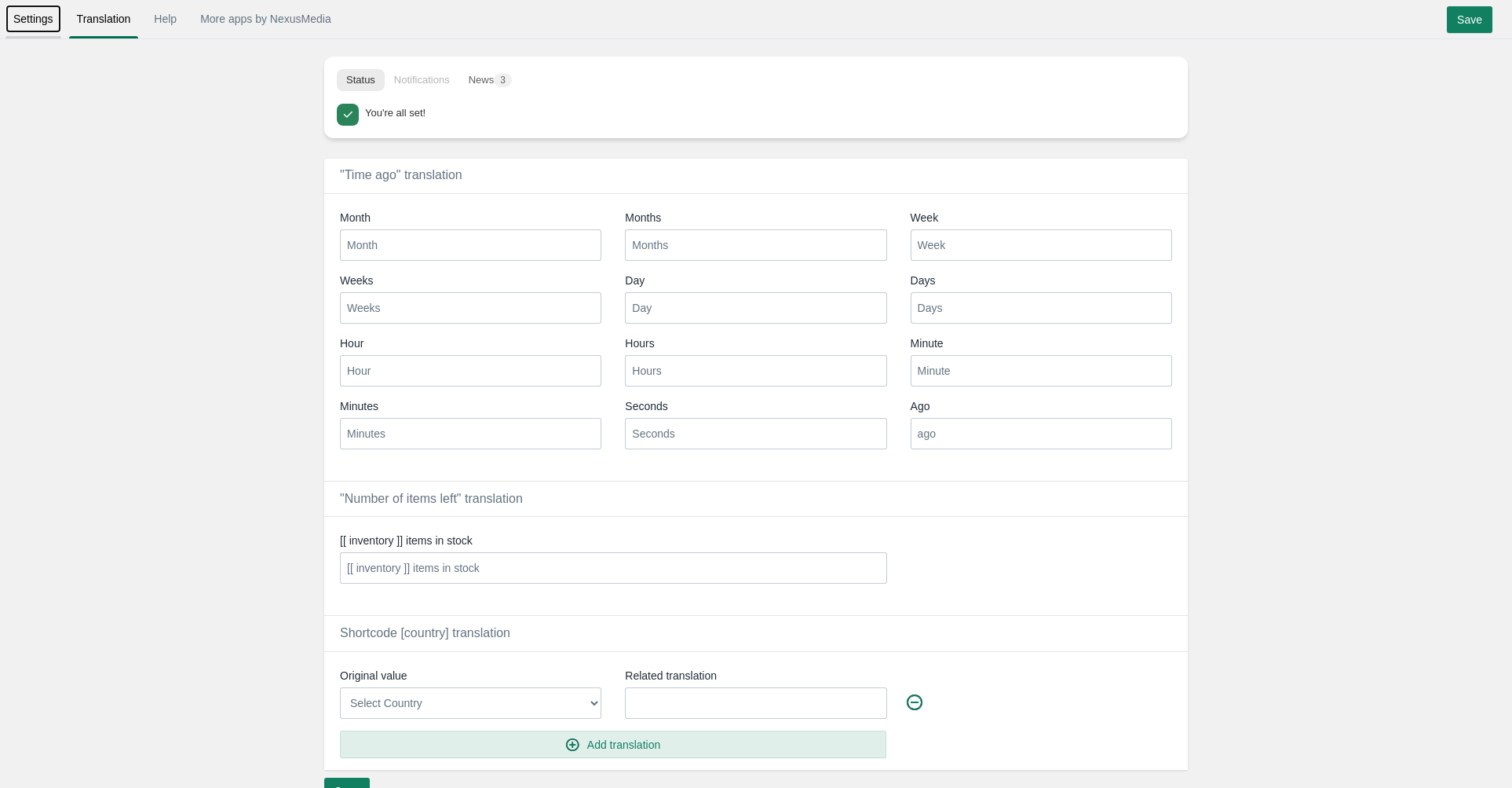
click at [32, 25] on link "Settings" at bounding box center [34, 19] width 55 height 29
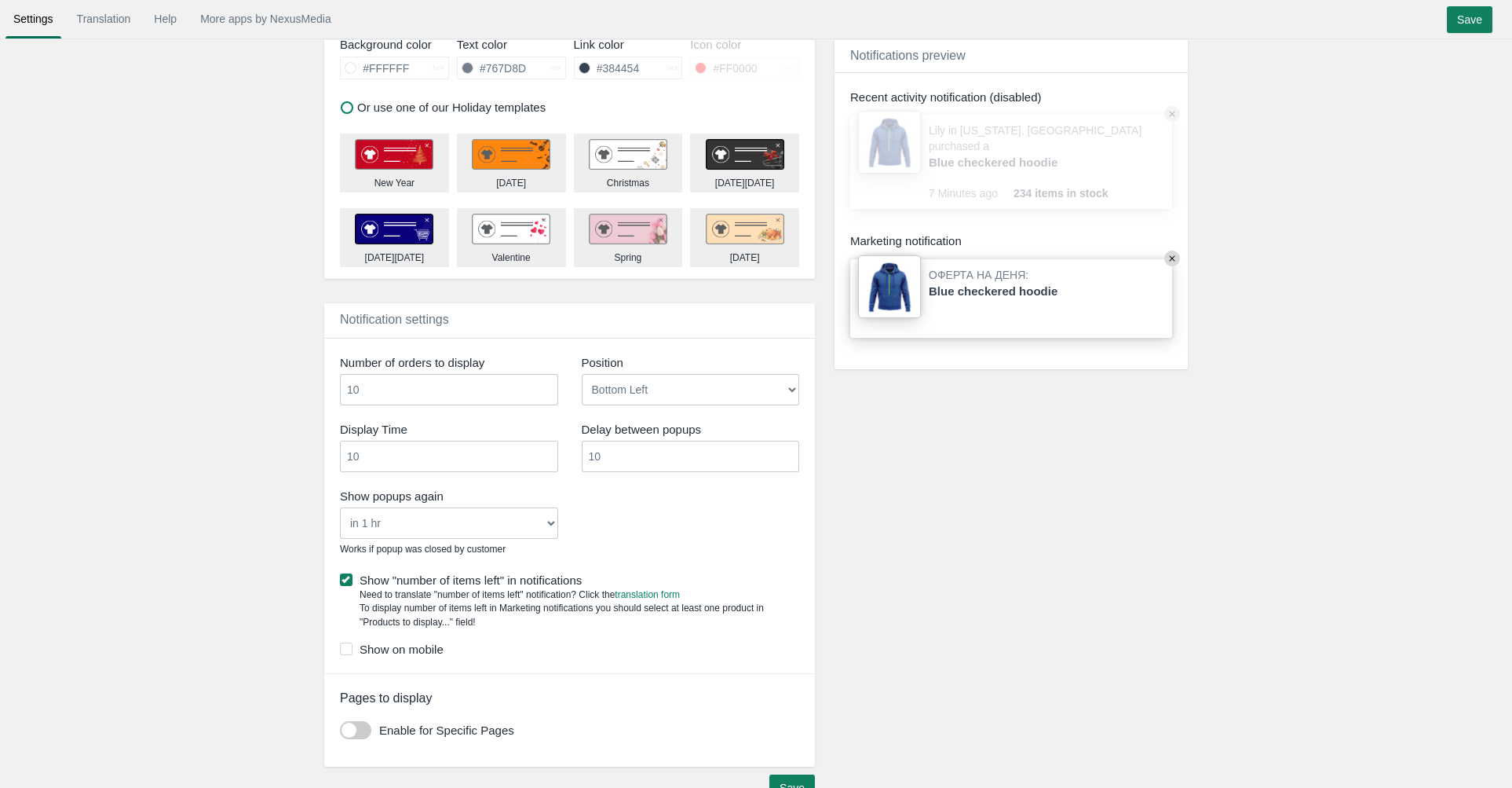
scroll to position [736, 0]
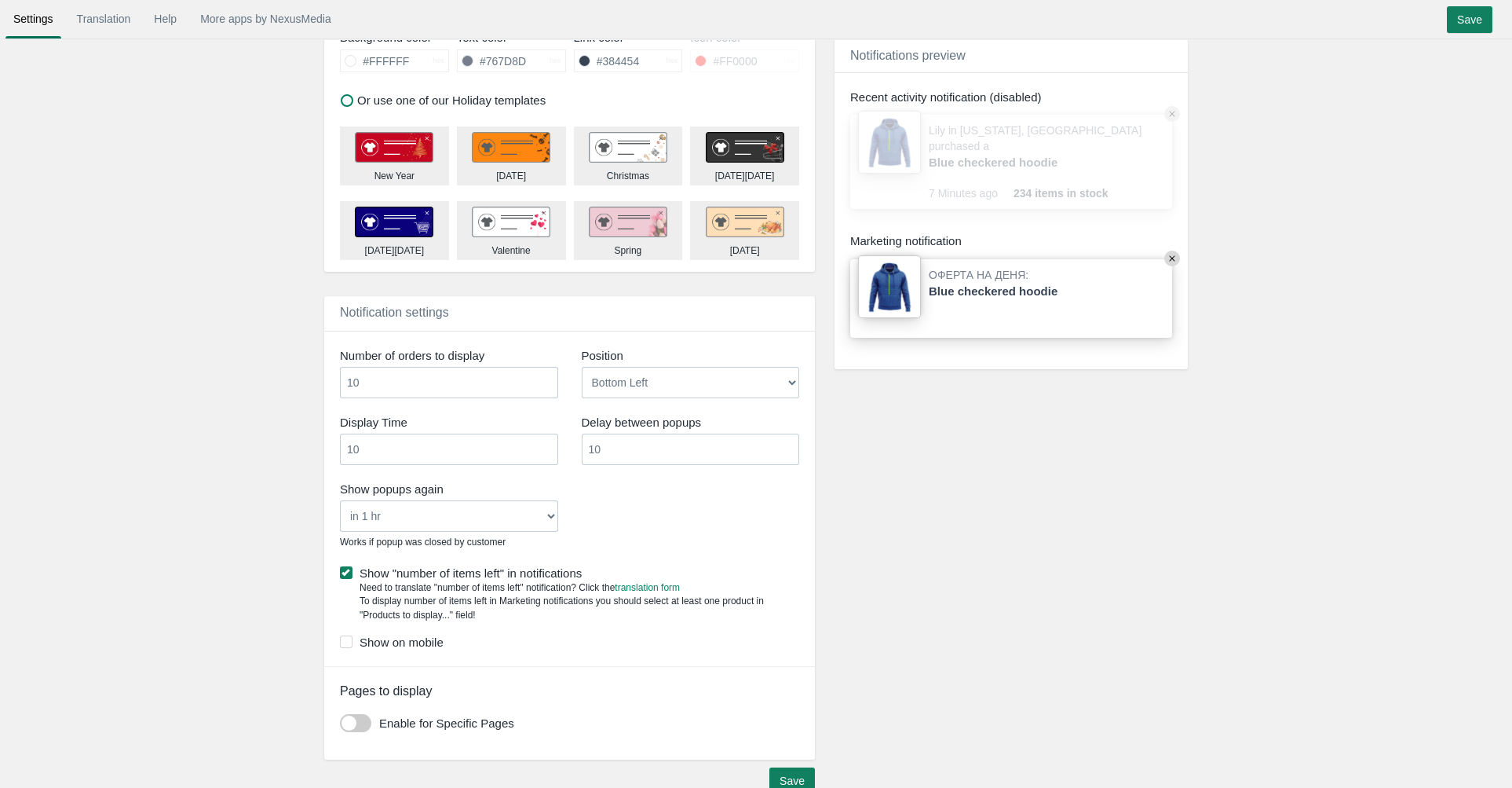
click at [460, 453] on input "10" at bounding box center [449, 449] width 218 height 32
click at [584, 502] on div "Show popups again Never in 1 hr in 4 hrs in 8 hrs in 24 hrs Works if popup was …" at bounding box center [569, 516] width 483 height 80
click at [433, 639] on label "Show on mobile" at bounding box center [570, 642] width 460 height 17
click at [444, 637] on input "Show on mobile" at bounding box center [444, 637] width 0 height 0
click at [493, 573] on label "Show "number of items left" in notifications" at bounding box center [570, 573] width 460 height 17
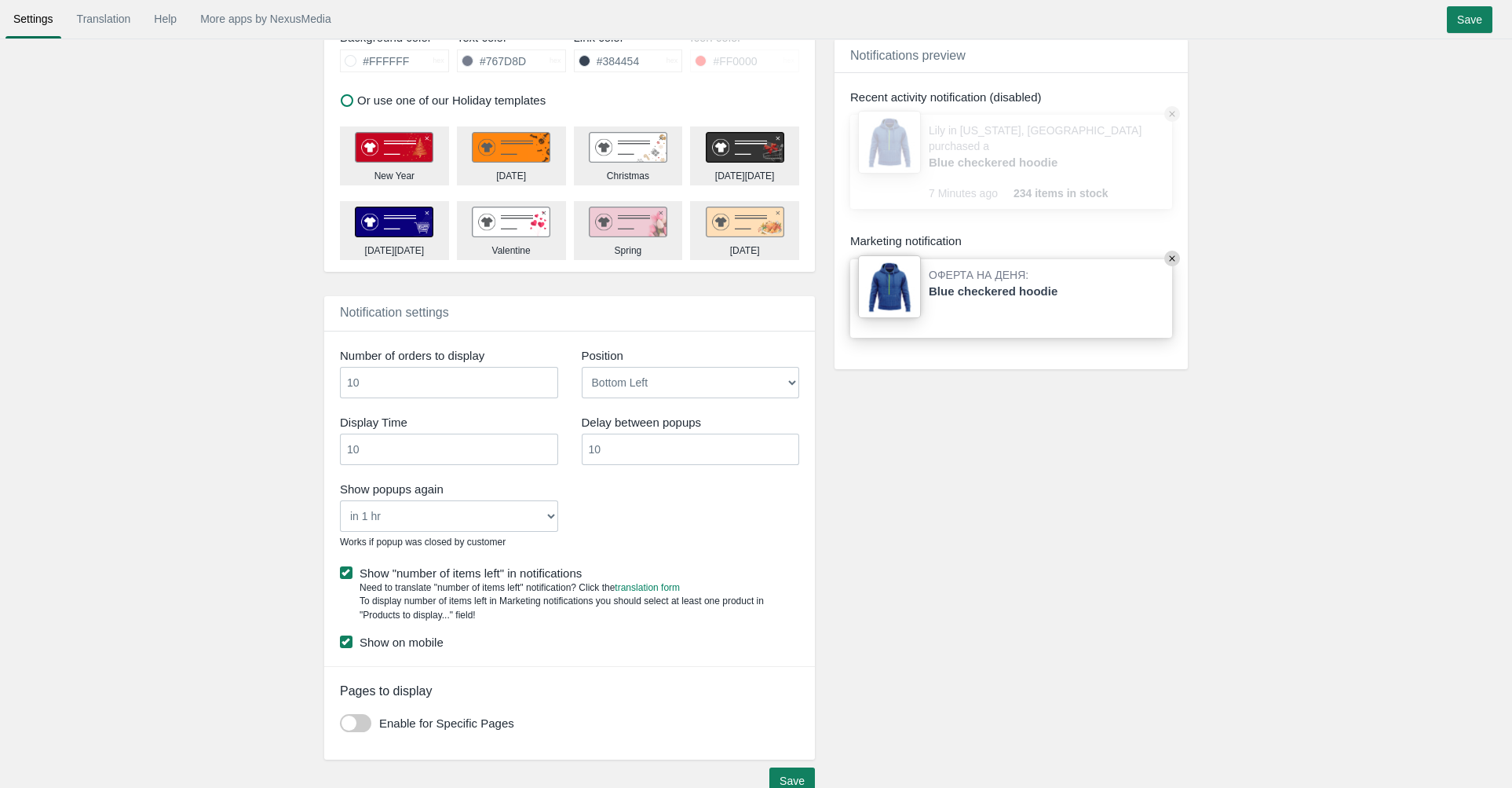
click at [582, 568] on input "Show "number of items left" in notifications" at bounding box center [582, 568] width 0 height 0
click at [493, 573] on label "Show "number of items left" in notifications" at bounding box center [570, 573] width 460 height 17
click at [582, 568] on input "Show "number of items left" in notifications" at bounding box center [582, 568] width 0 height 0
click at [493, 573] on label "Show "number of items left" in notifications" at bounding box center [570, 573] width 460 height 17
click at [582, 568] on input "Show "number of items left" in notifications" at bounding box center [582, 568] width 0 height 0
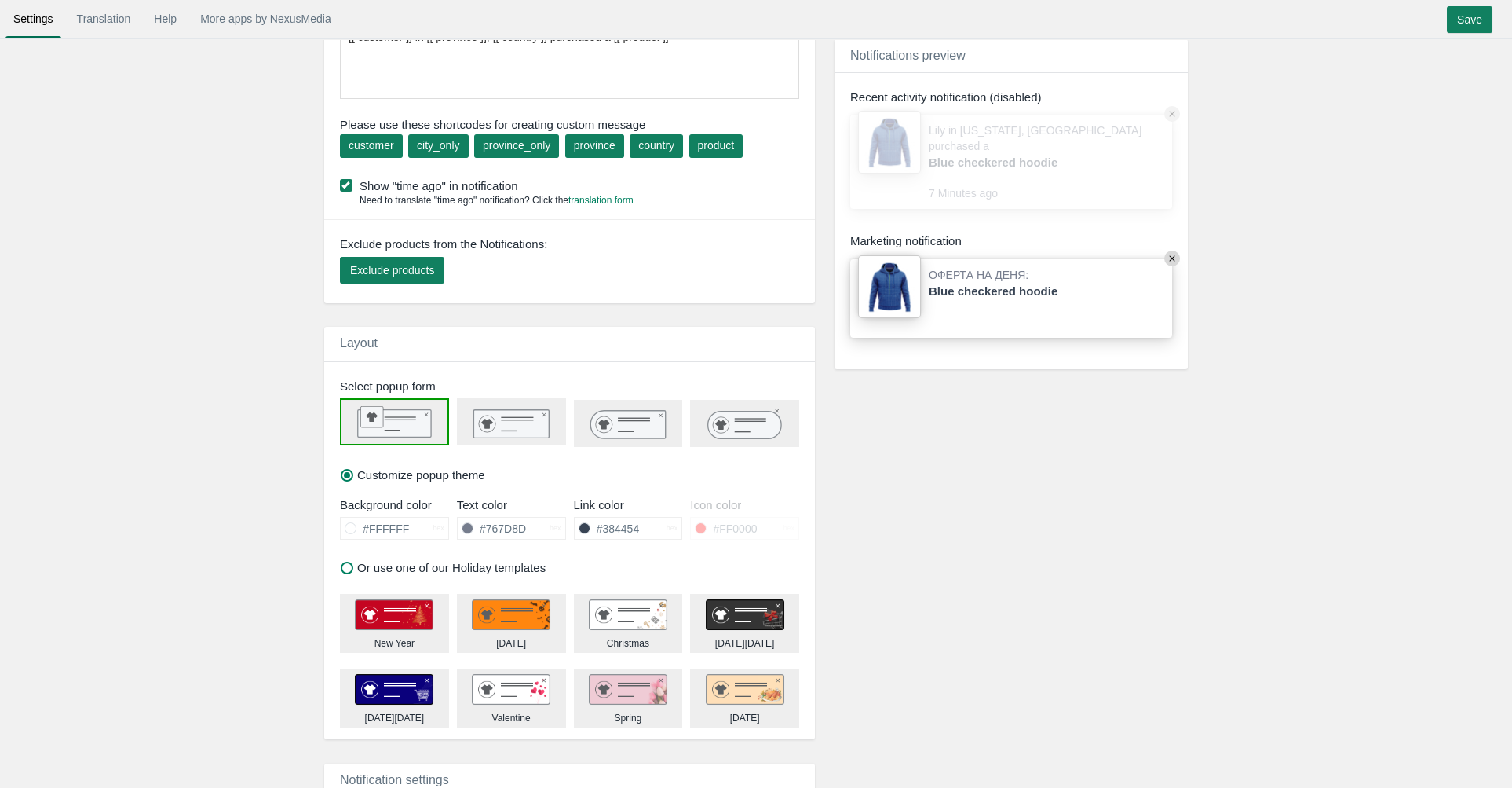
scroll to position [0, 0]
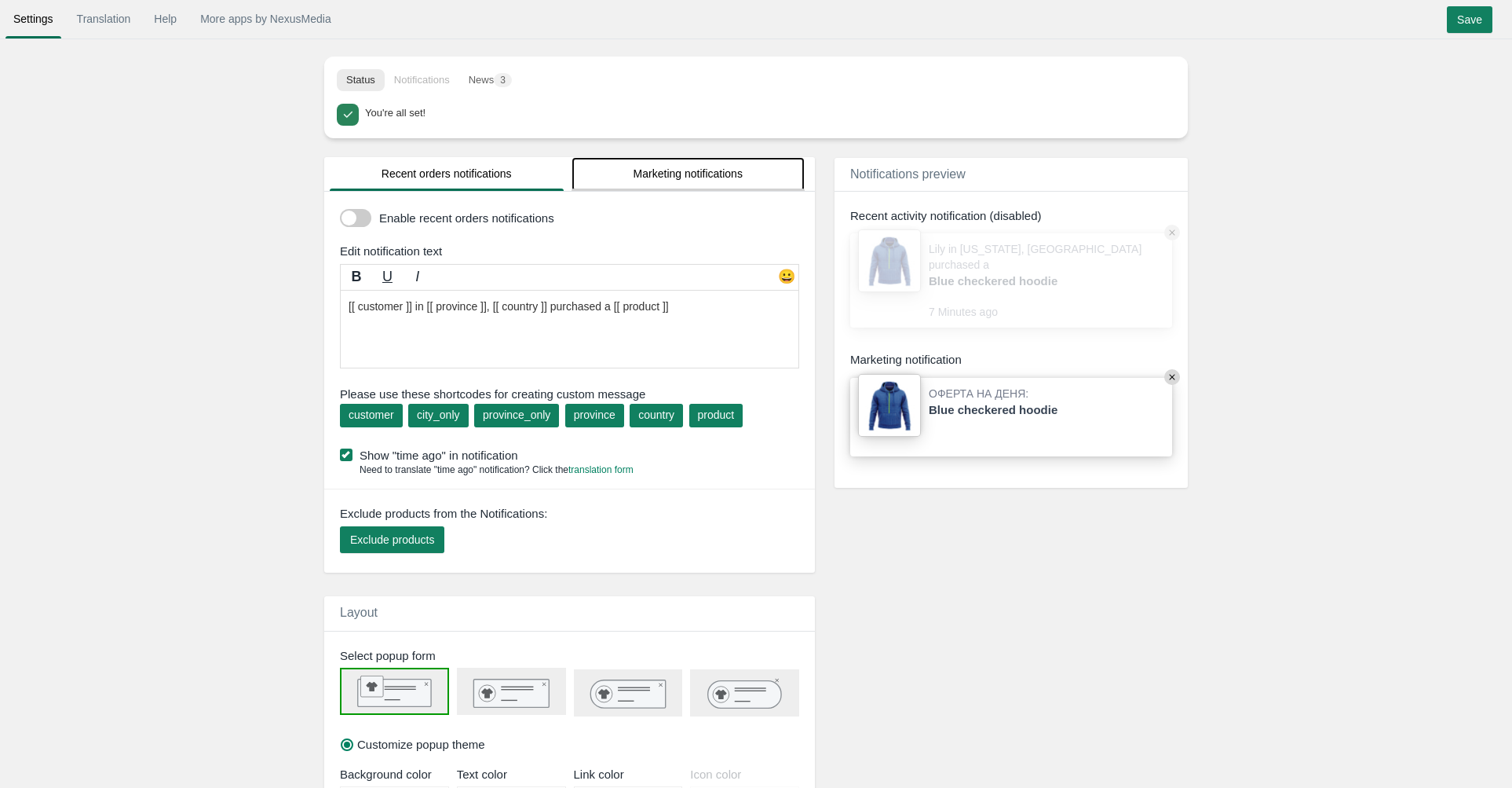
click at [656, 174] on link "Marketing notifications" at bounding box center [689, 173] width 234 height 34
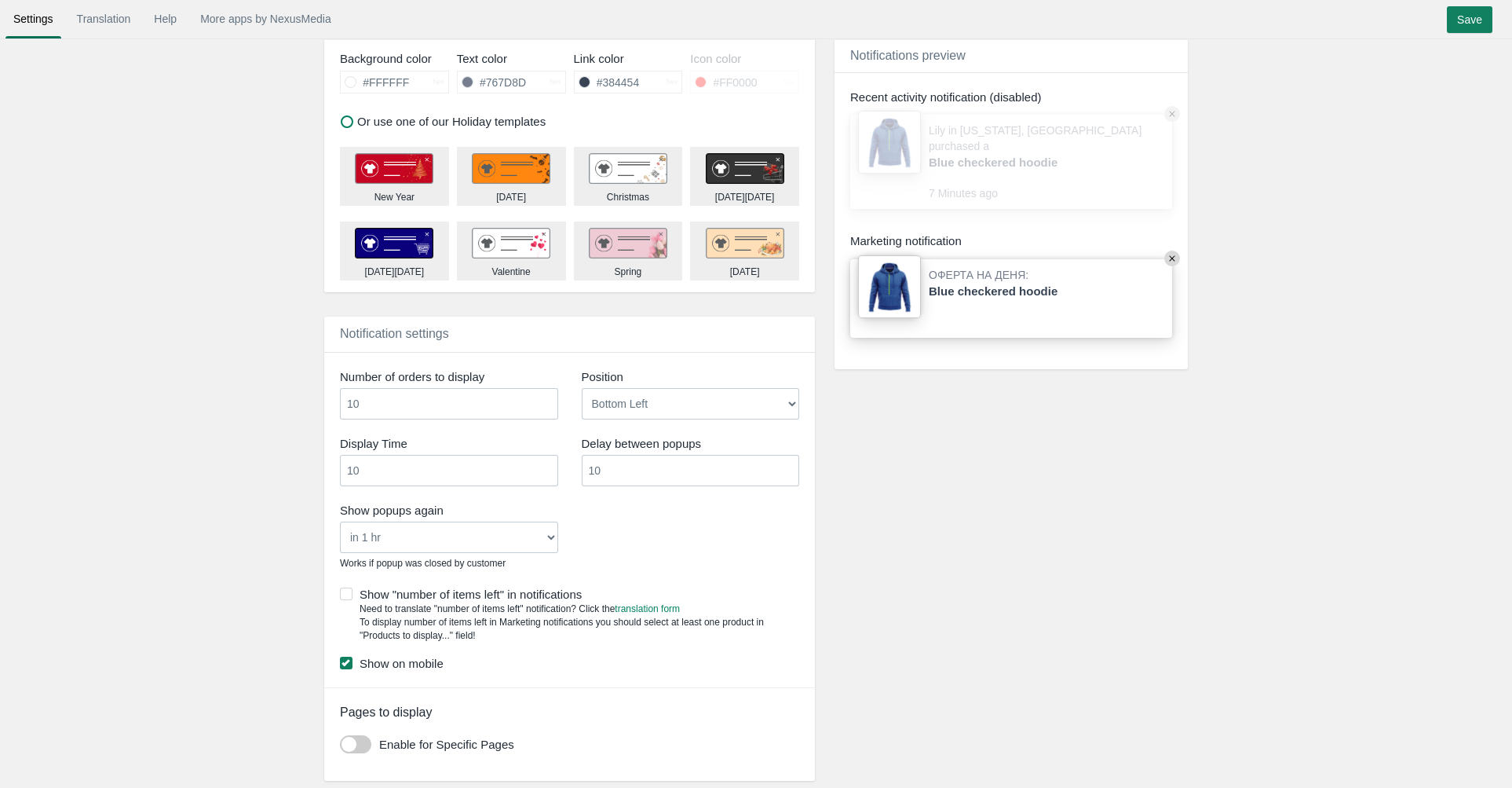
scroll to position [770, 0]
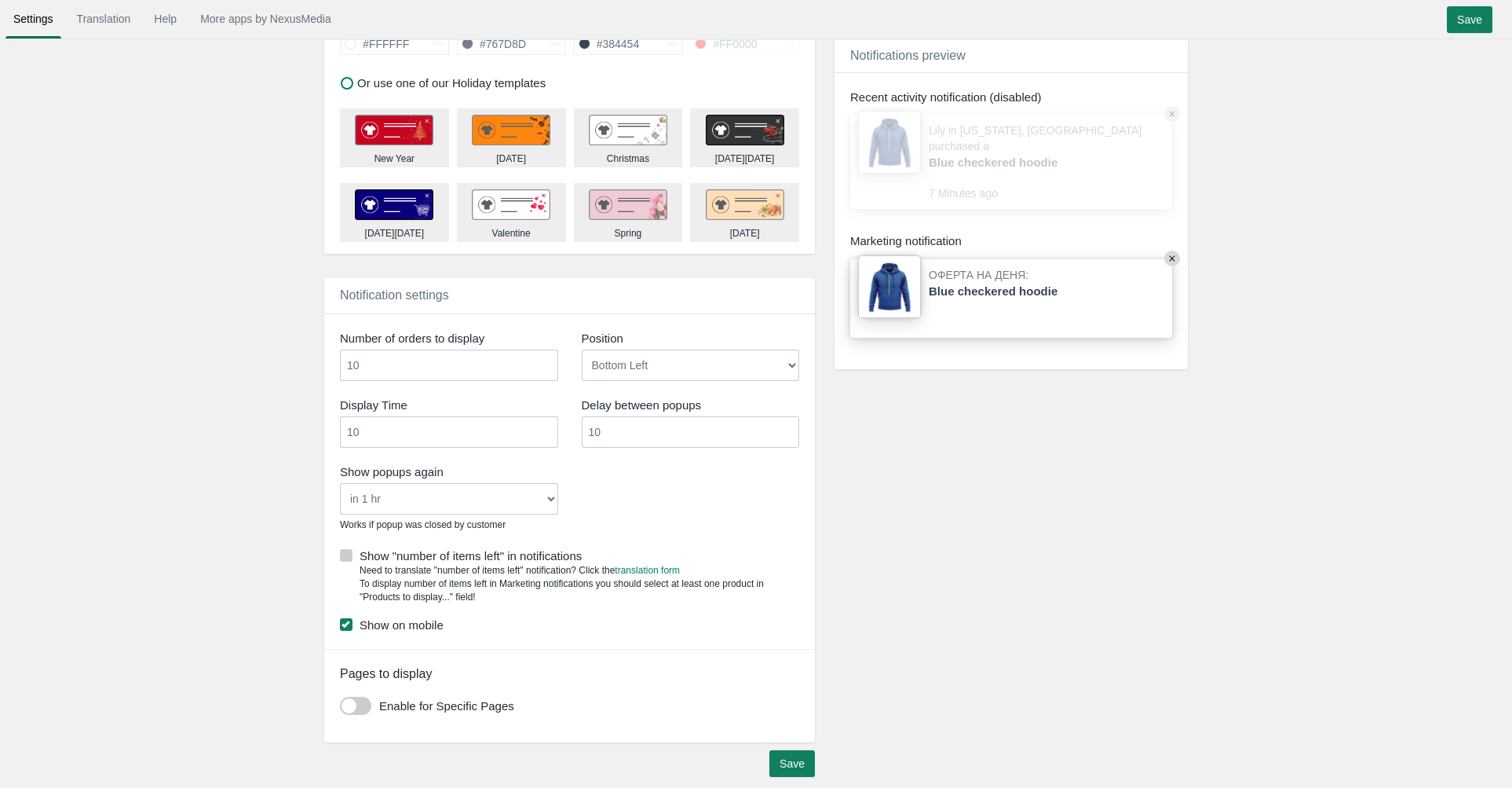
click at [548, 553] on label "Show "number of items left" in notifications" at bounding box center [570, 555] width 460 height 17
click at [582, 551] on input "Show "number of items left" in notifications" at bounding box center [582, 551] width 0 height 0
click at [548, 553] on label "Show "number of items left" in notifications" at bounding box center [570, 555] width 460 height 17
click at [582, 551] on input "Show "number of items left" in notifications" at bounding box center [582, 551] width 0 height 0
click at [548, 553] on label "Show "number of items left" in notifications" at bounding box center [570, 555] width 460 height 17
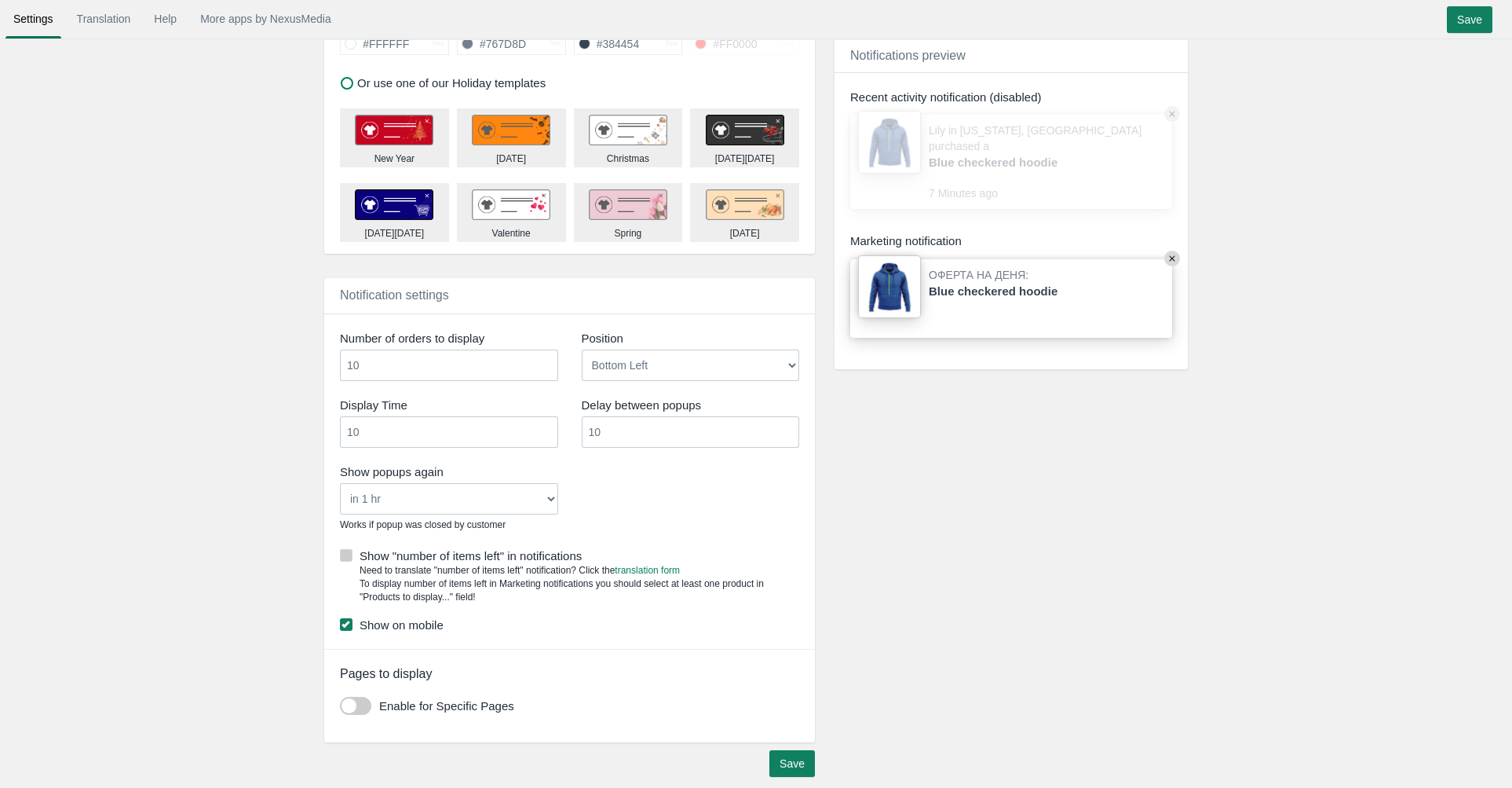
click at [582, 551] on input "Show "number of items left" in notifications" at bounding box center [582, 551] width 0 height 0
click at [548, 553] on label "Show "number of items left" in notifications" at bounding box center [570, 555] width 460 height 17
click at [582, 551] on input "Show "number of items left" in notifications" at bounding box center [582, 551] width 0 height 0
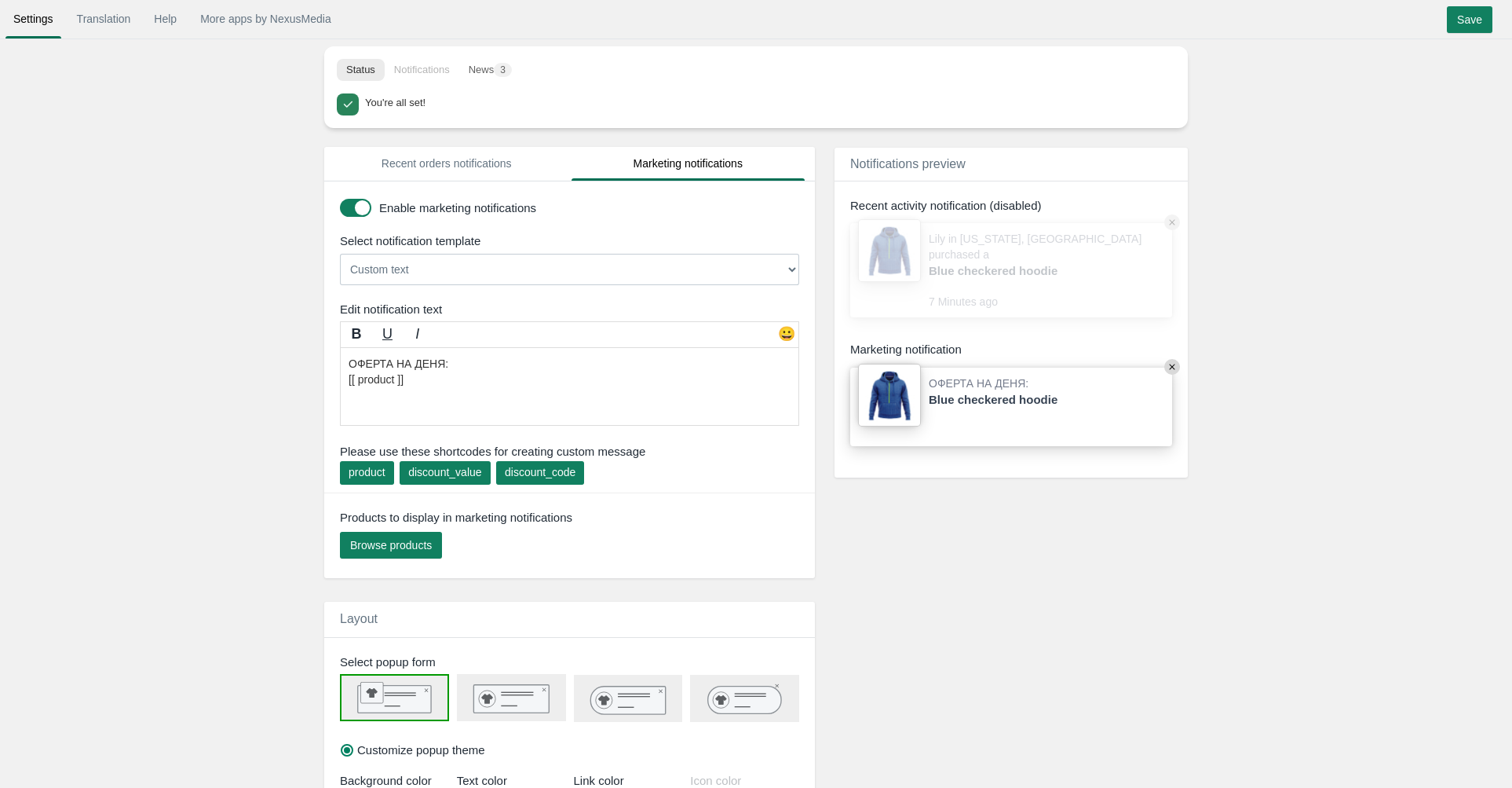
scroll to position [0, 0]
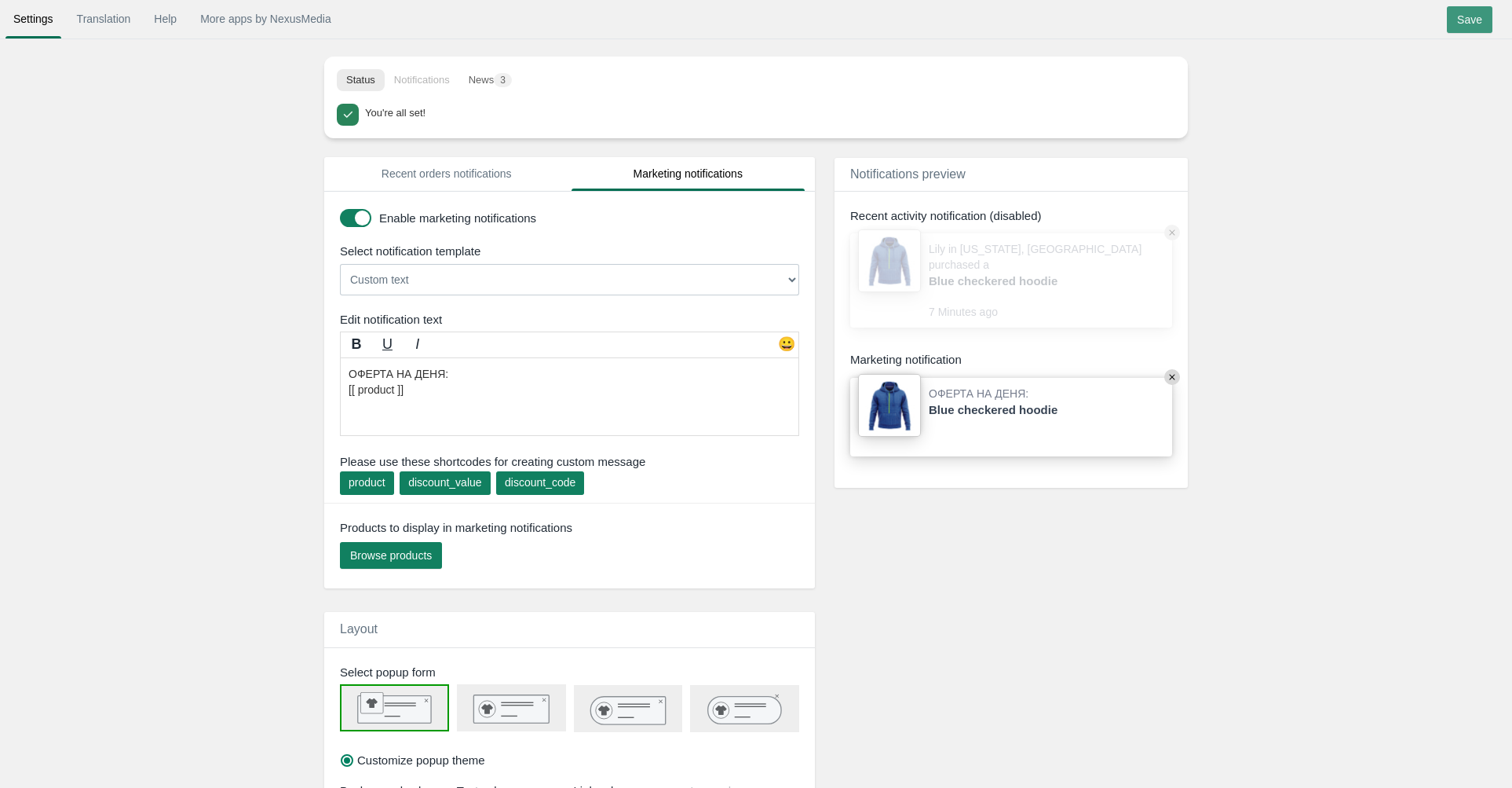
click at [1464, 9] on input "Save" at bounding box center [1469, 19] width 46 height 27
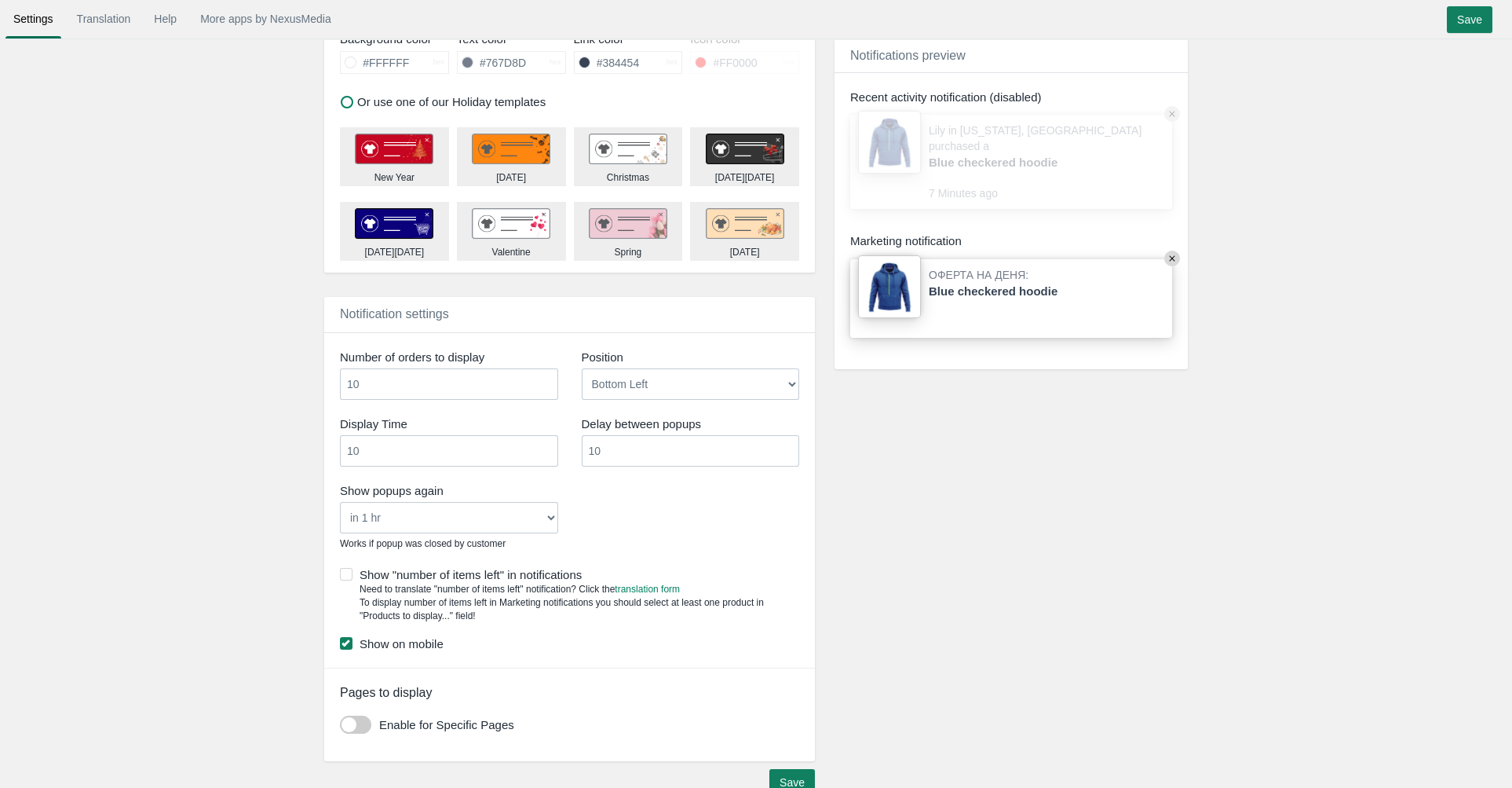
scroll to position [770, 0]
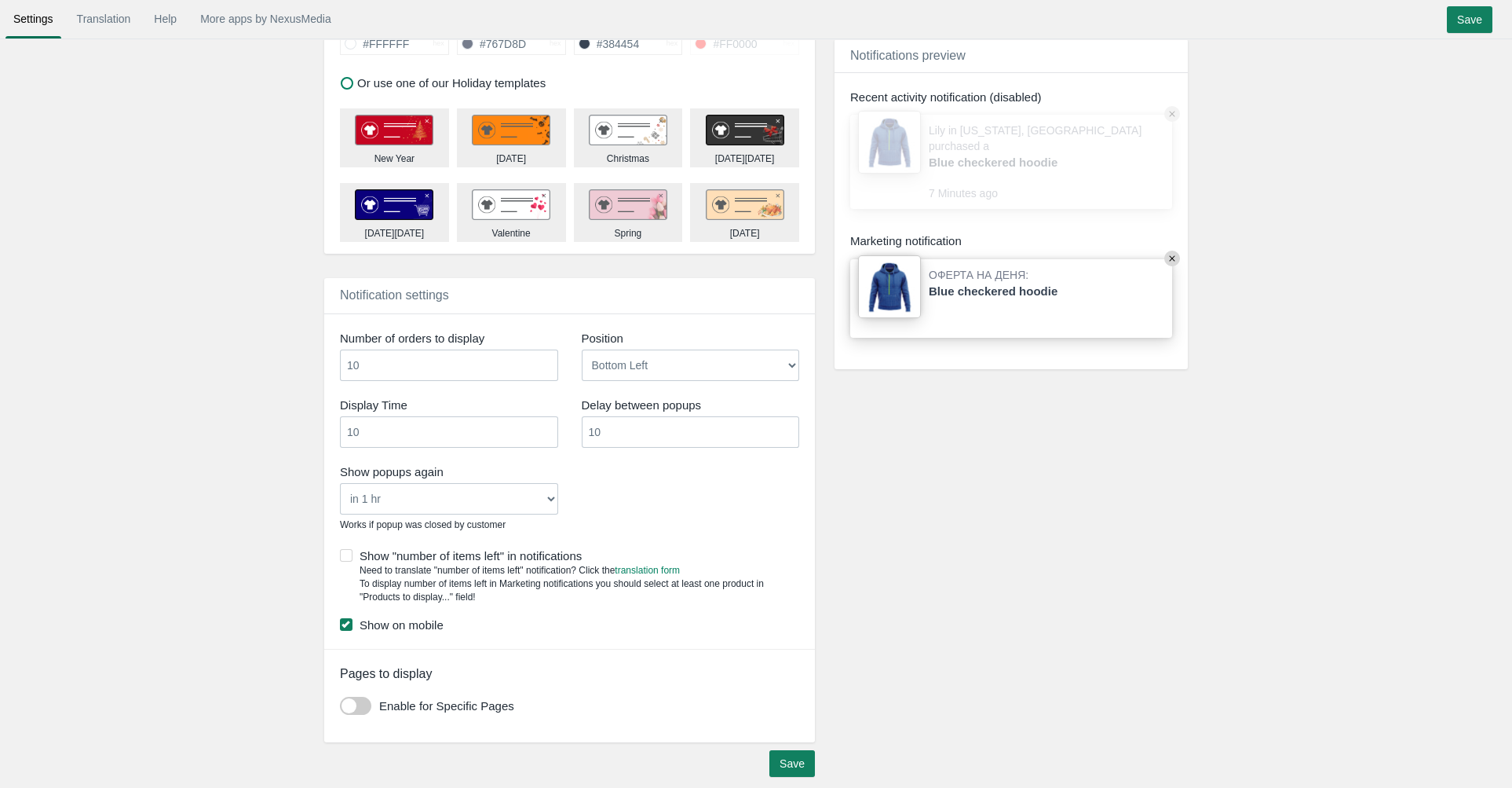
click at [496, 421] on input "10" at bounding box center [449, 432] width 218 height 32
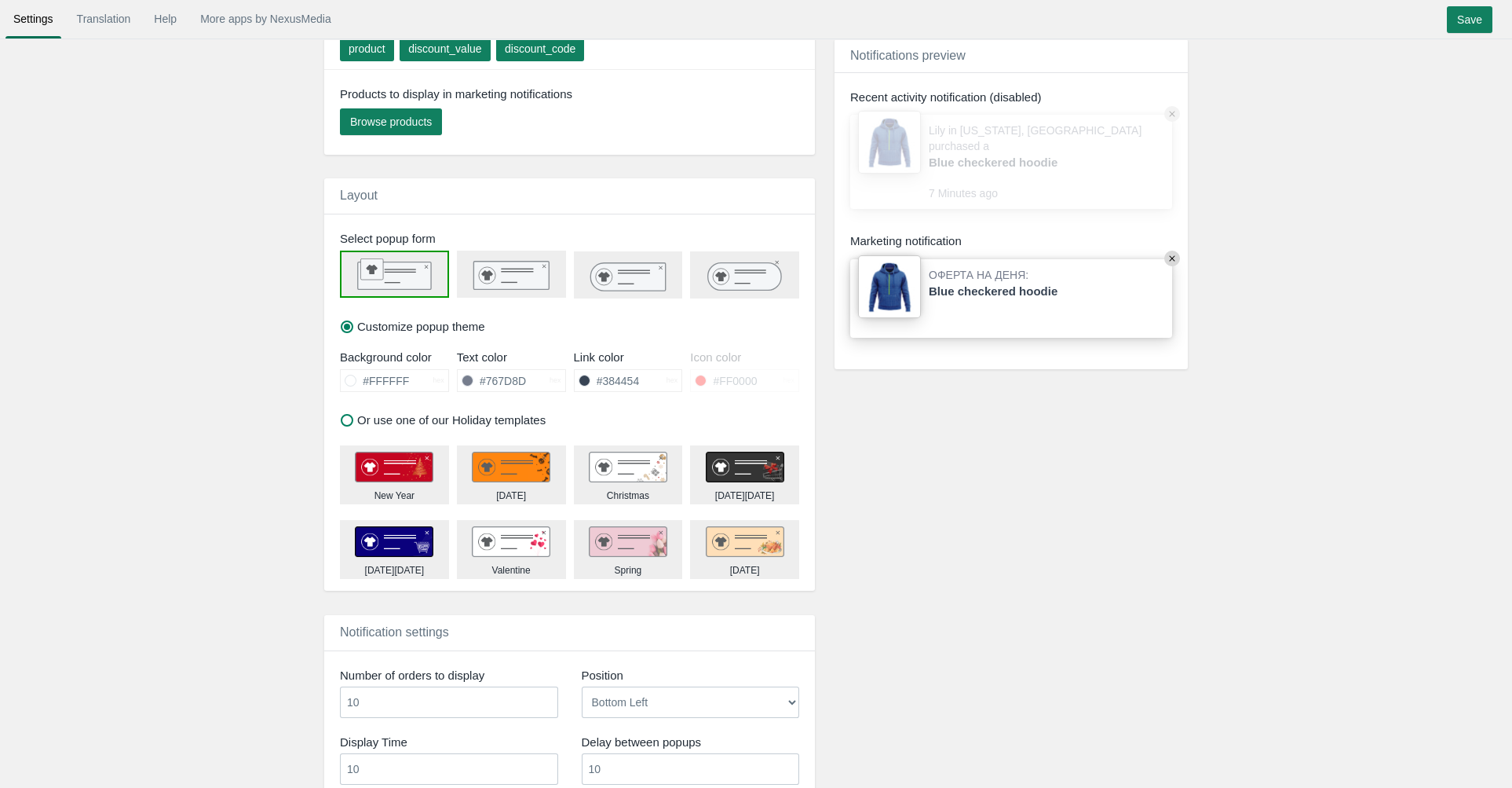
scroll to position [284, 0]
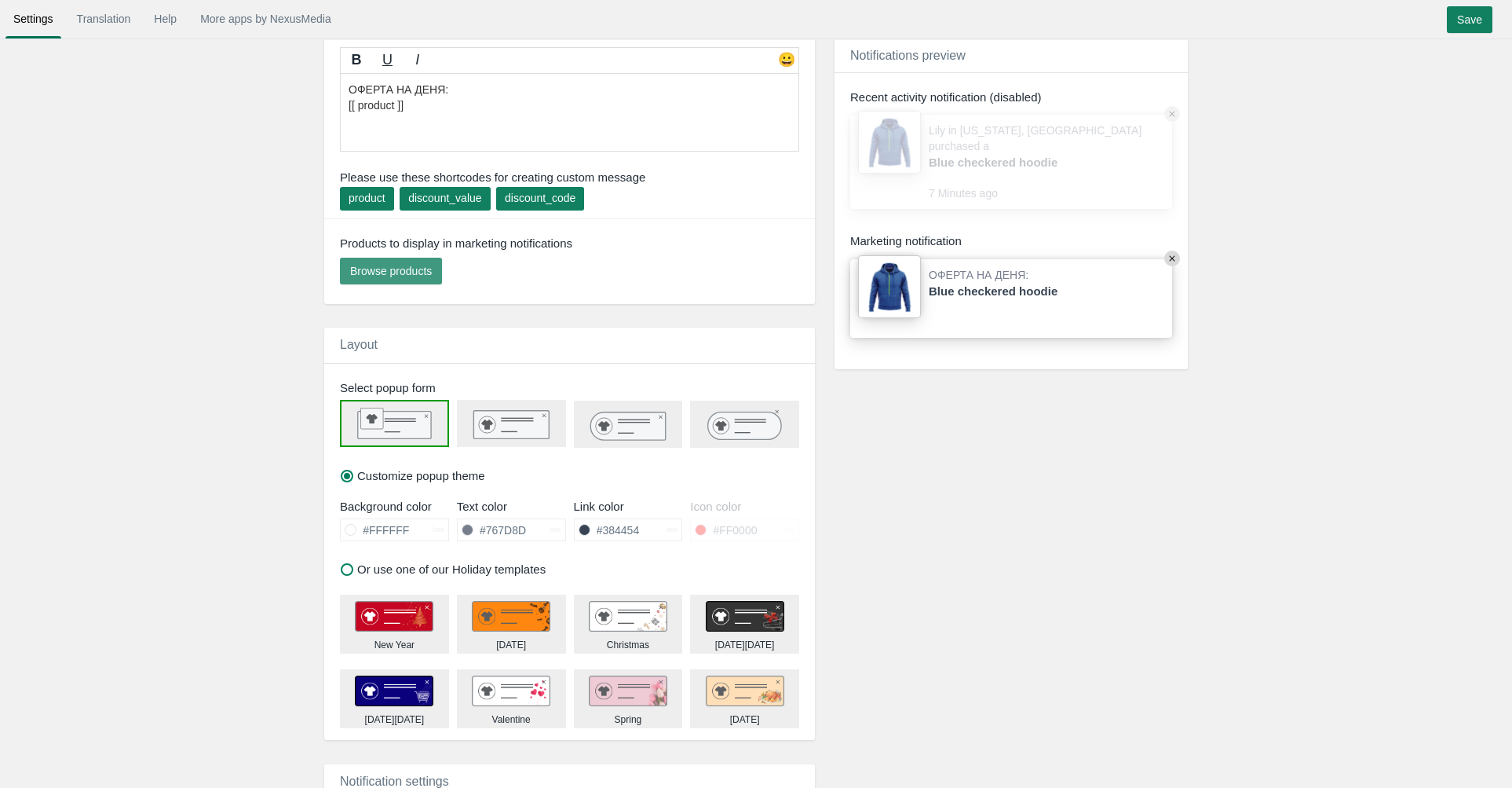
click at [388, 275] on button "Browse products" at bounding box center [390, 271] width 102 height 27
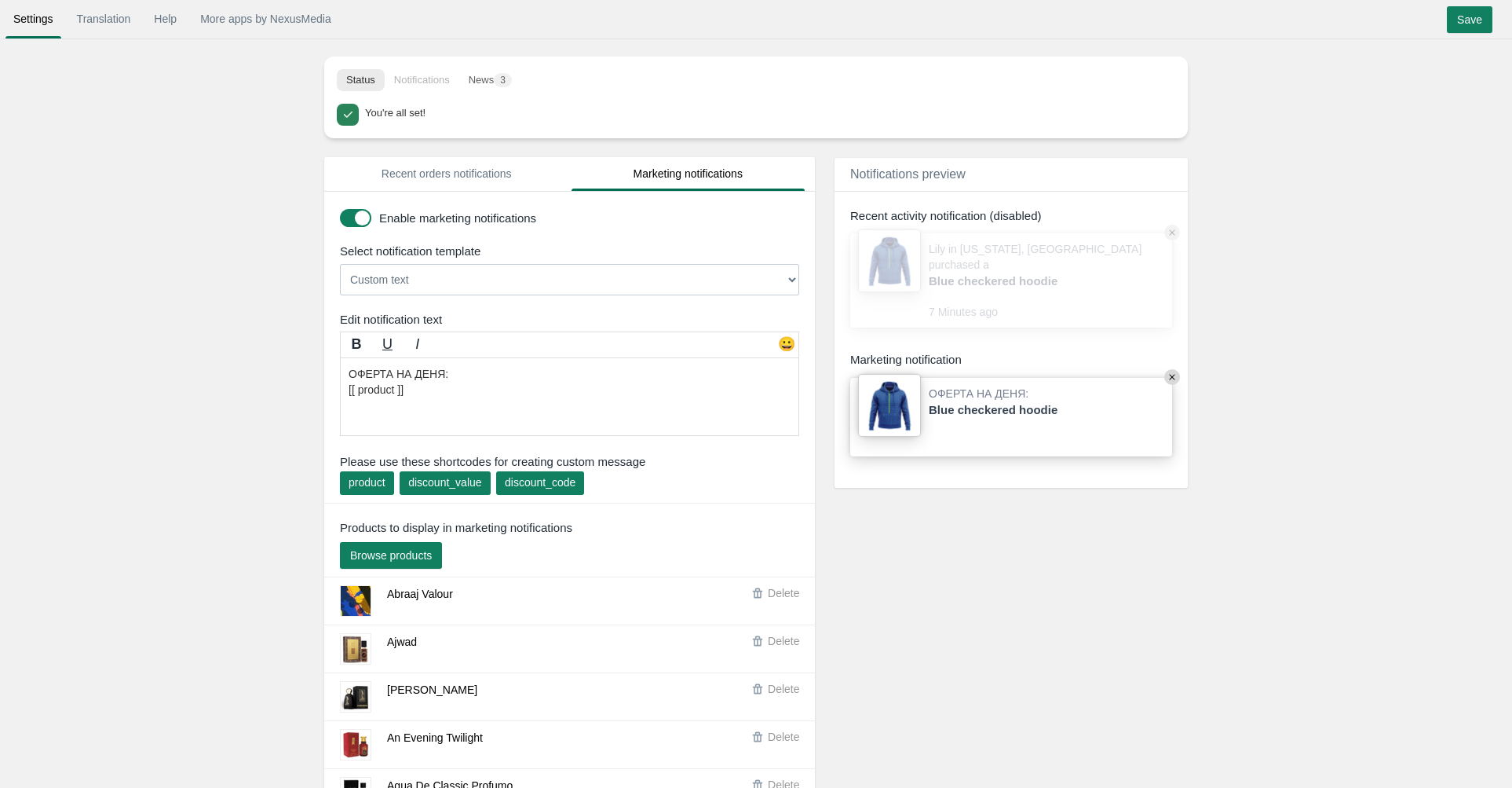
scroll to position [333, 0]
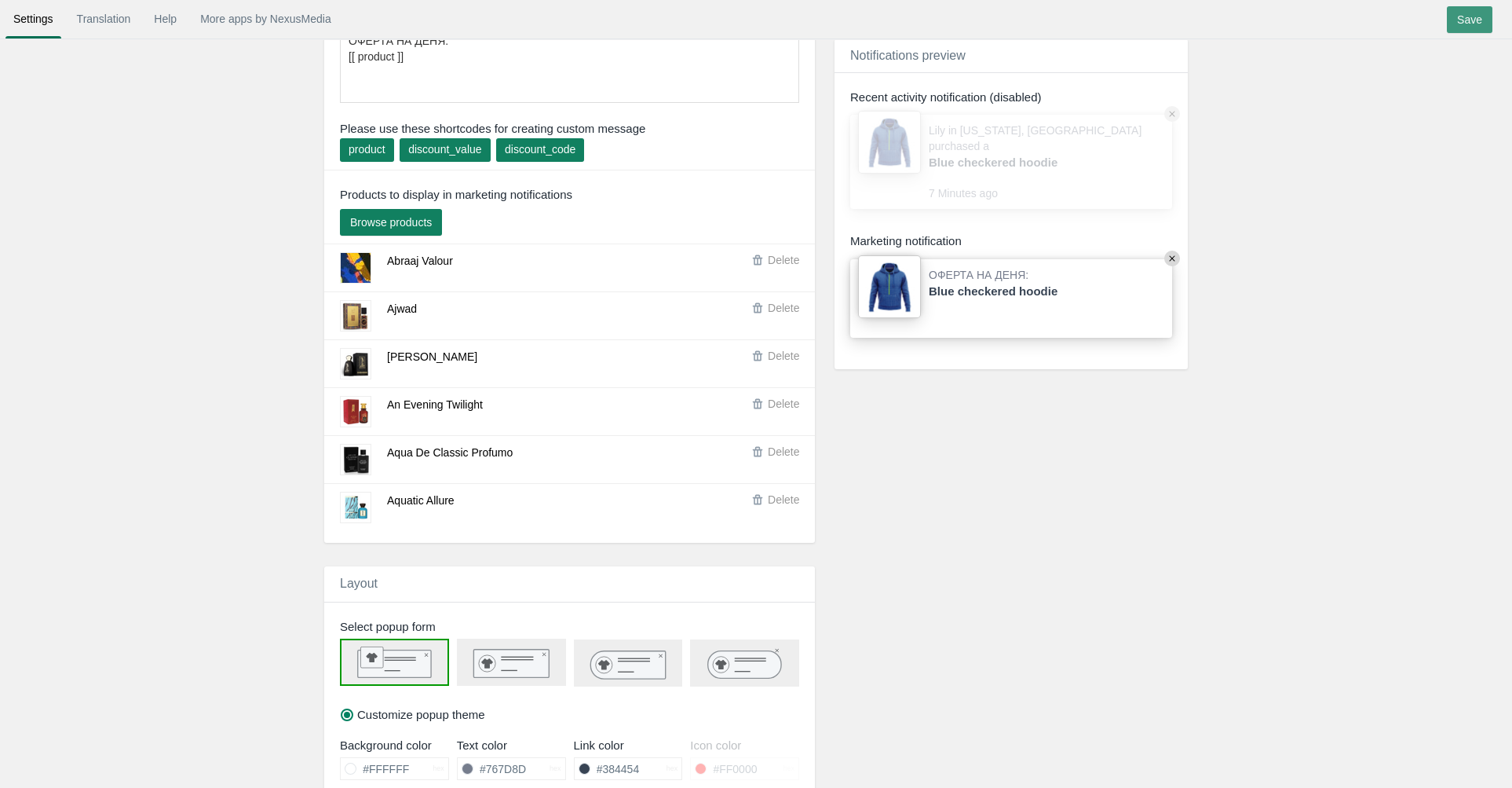
click at [1468, 21] on input "Save" at bounding box center [1469, 19] width 46 height 27
click at [1458, 27] on input "Save" at bounding box center [1469, 19] width 46 height 27
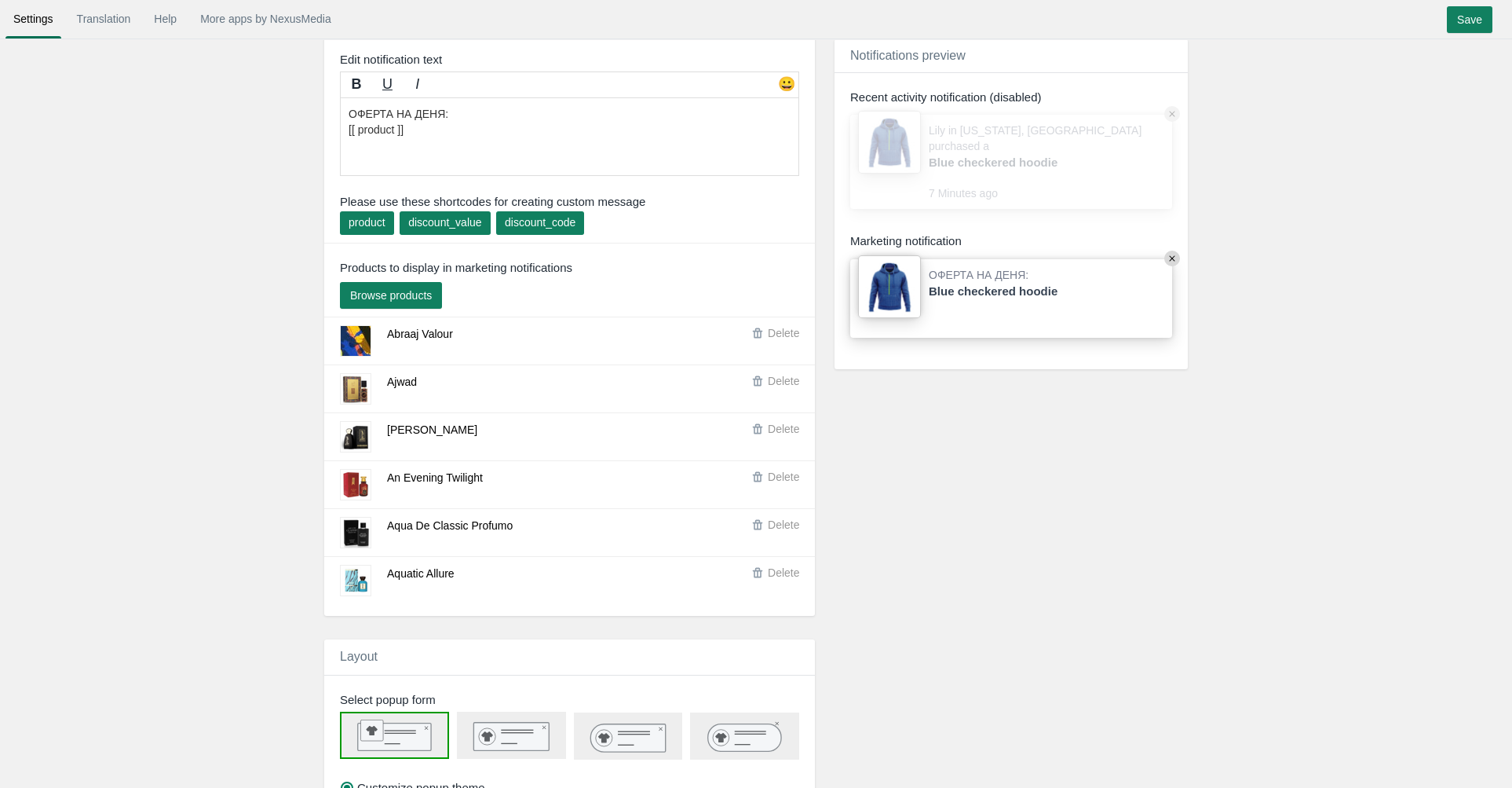
scroll to position [0, 0]
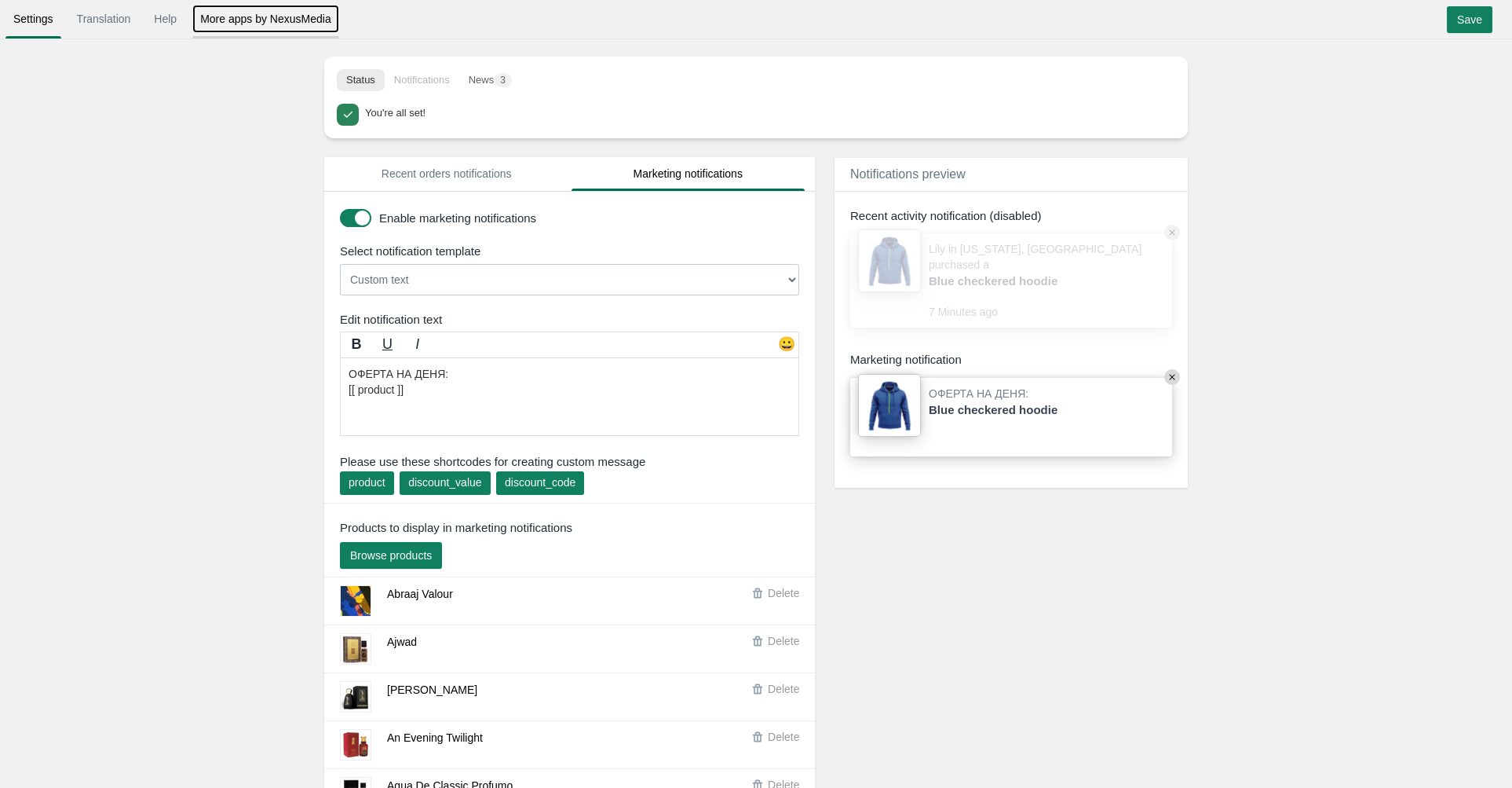
click at [206, 19] on link "More apps by NexusMedia" at bounding box center [266, 19] width 147 height 29
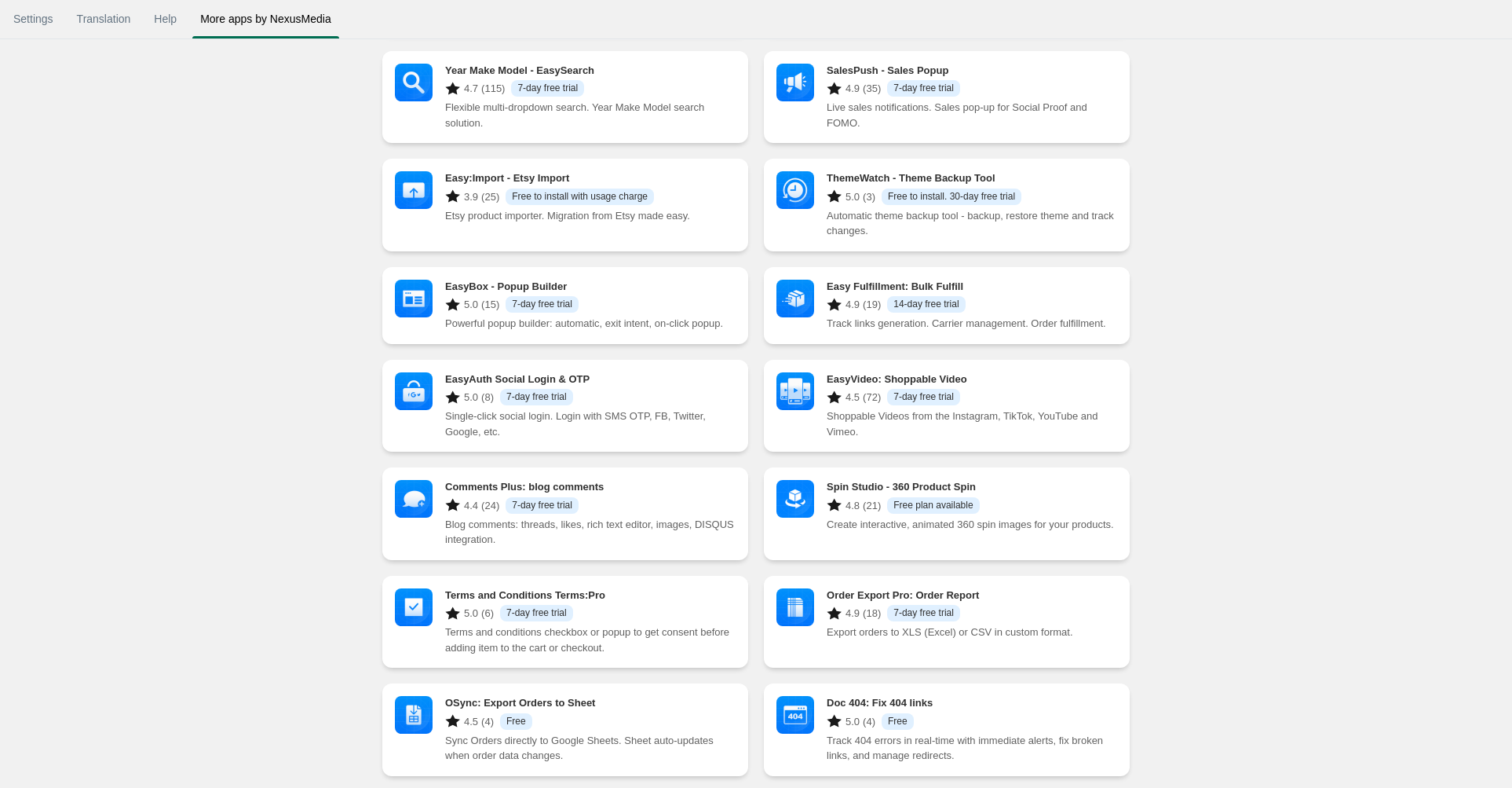
scroll to position [482, 0]
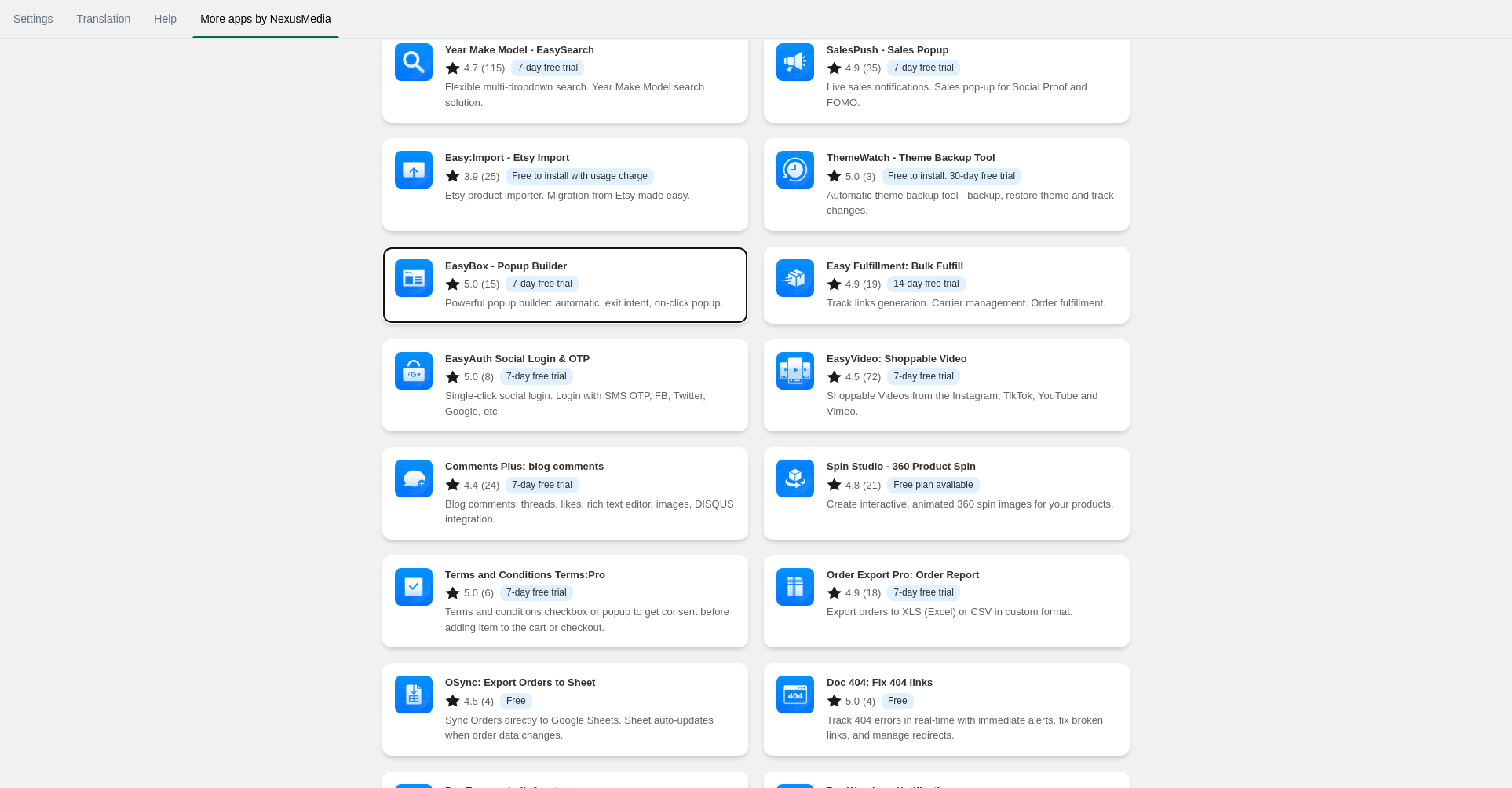
click at [510, 273] on h3 "EasyBox ‑ Popup Builder" at bounding box center [590, 266] width 290 height 13
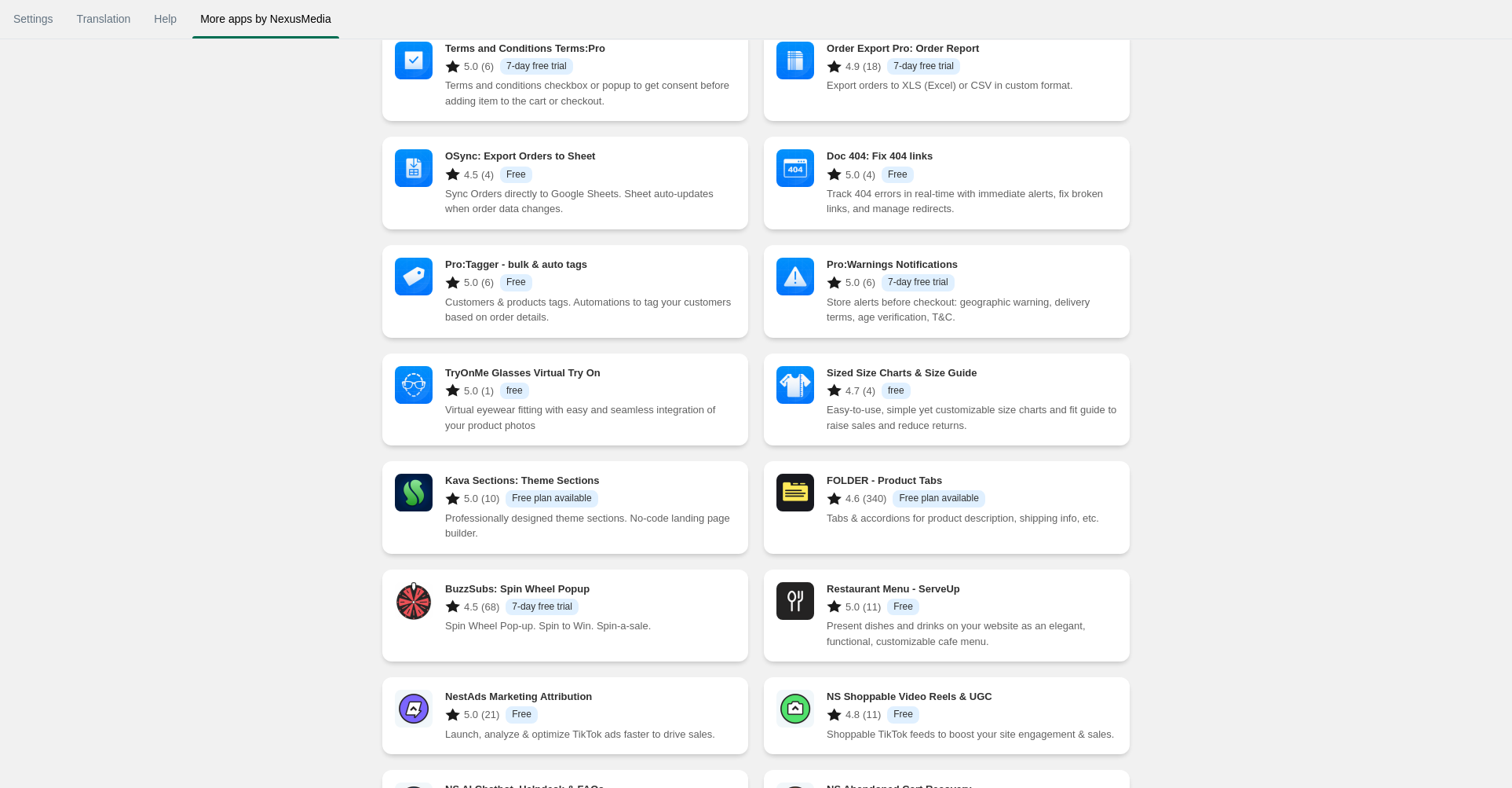
scroll to position [1184, 0]
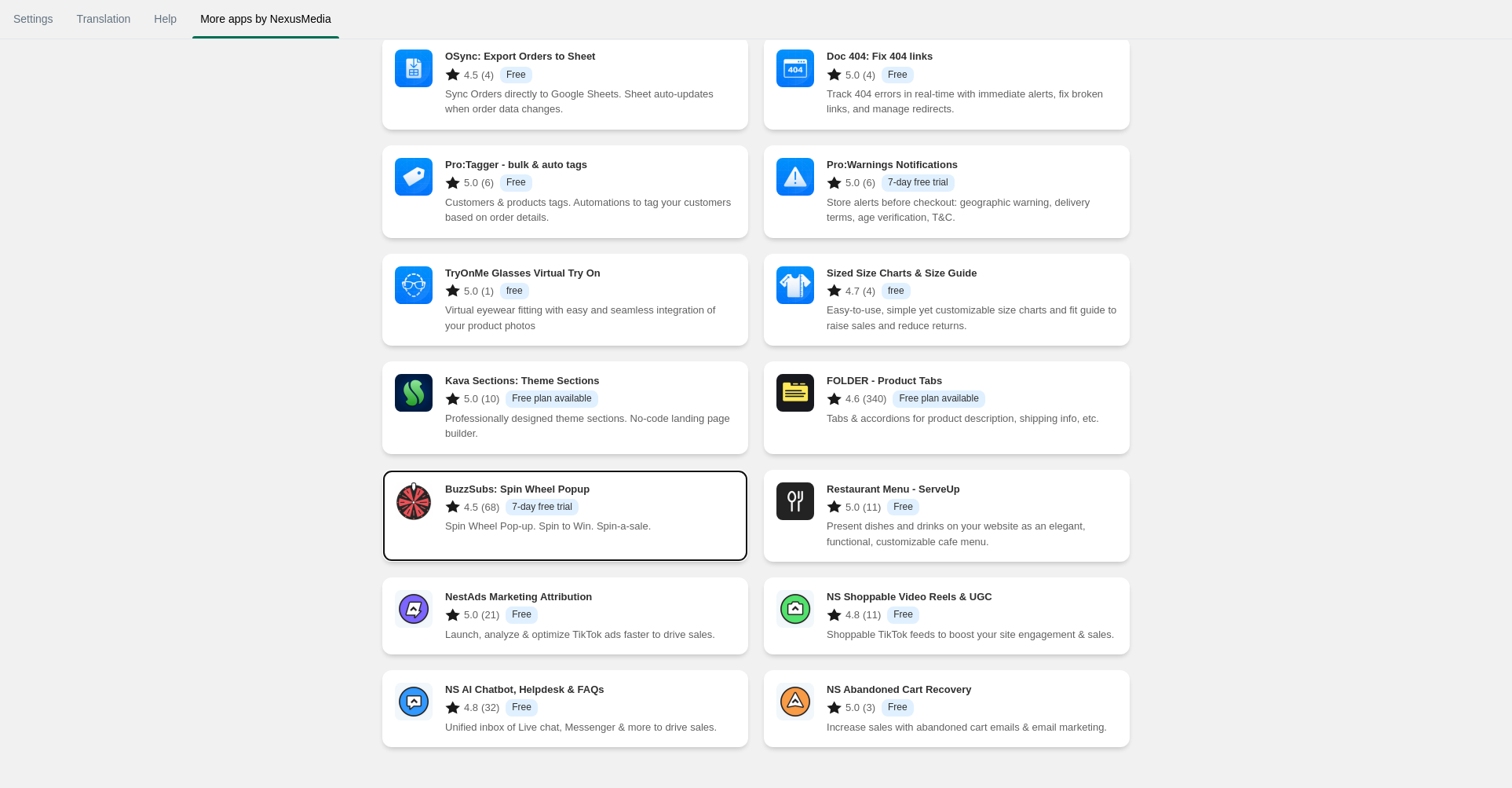
click at [641, 512] on div "BuzzSubs: Spin Wheel Popup 4.5 (68) 7-day free trial Spin Wheel Pop-up. Spin to…" at bounding box center [565, 508] width 366 height 77
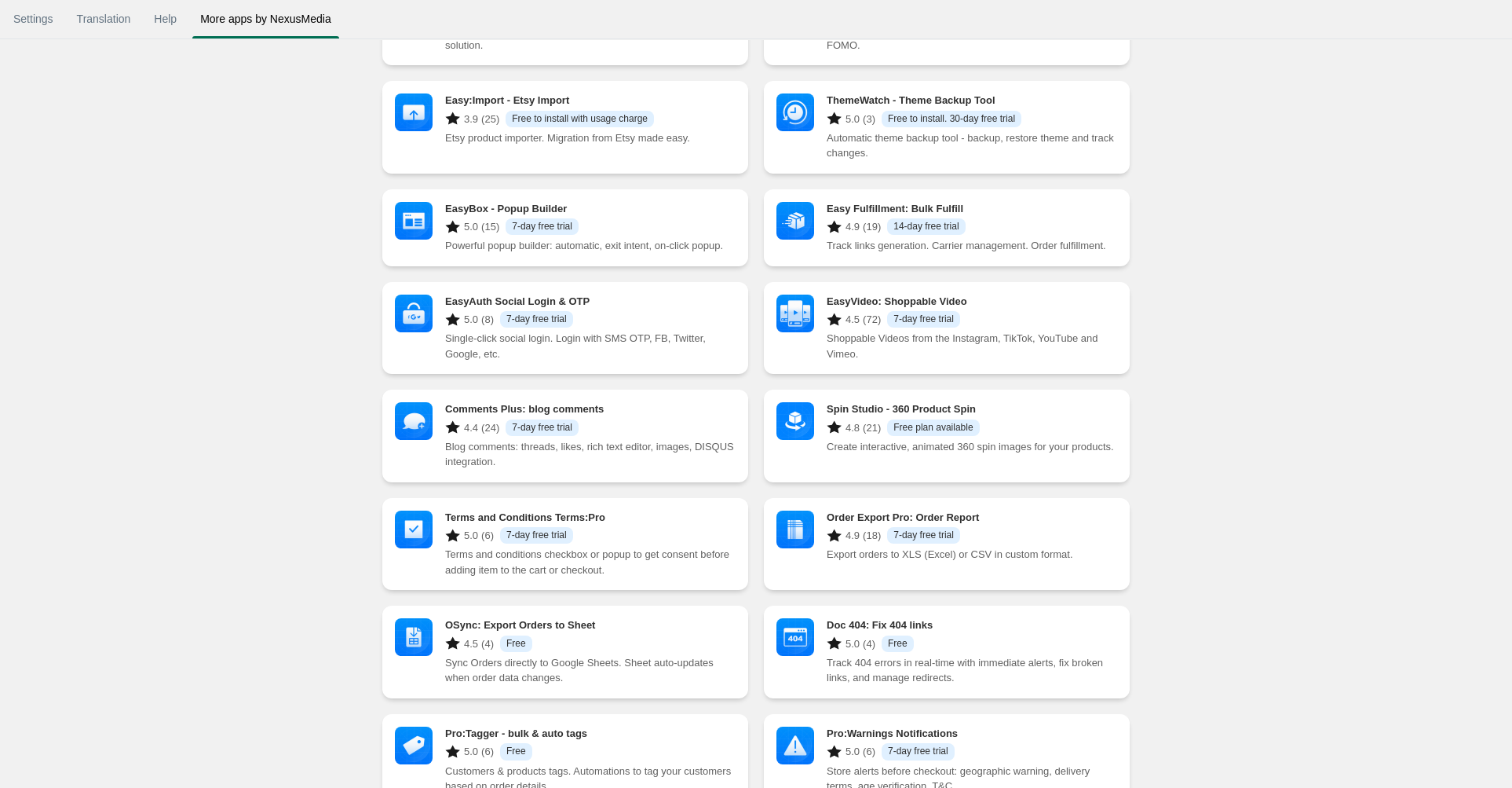
scroll to position [0, 0]
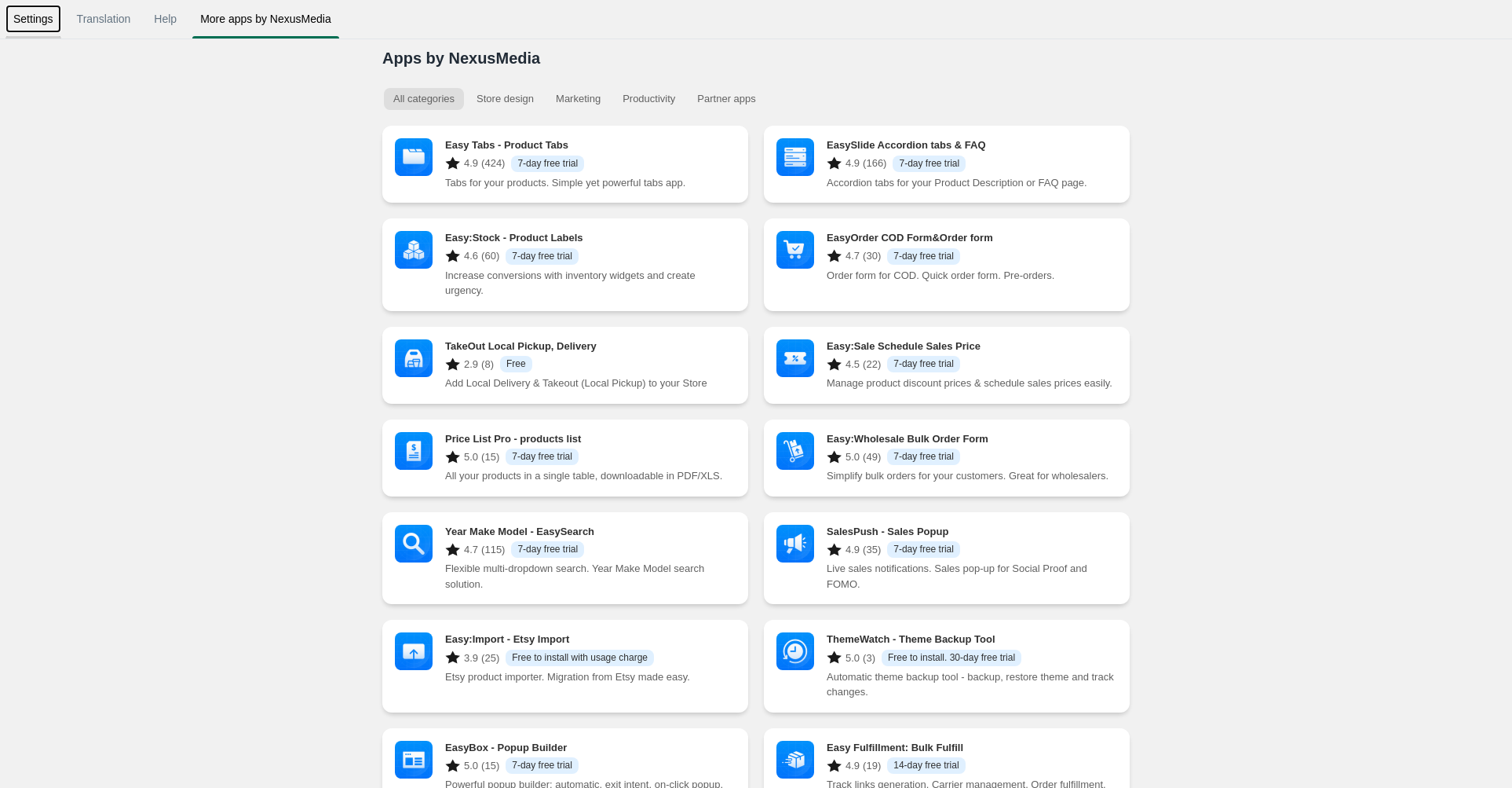
click at [54, 29] on link "Settings" at bounding box center [34, 19] width 55 height 29
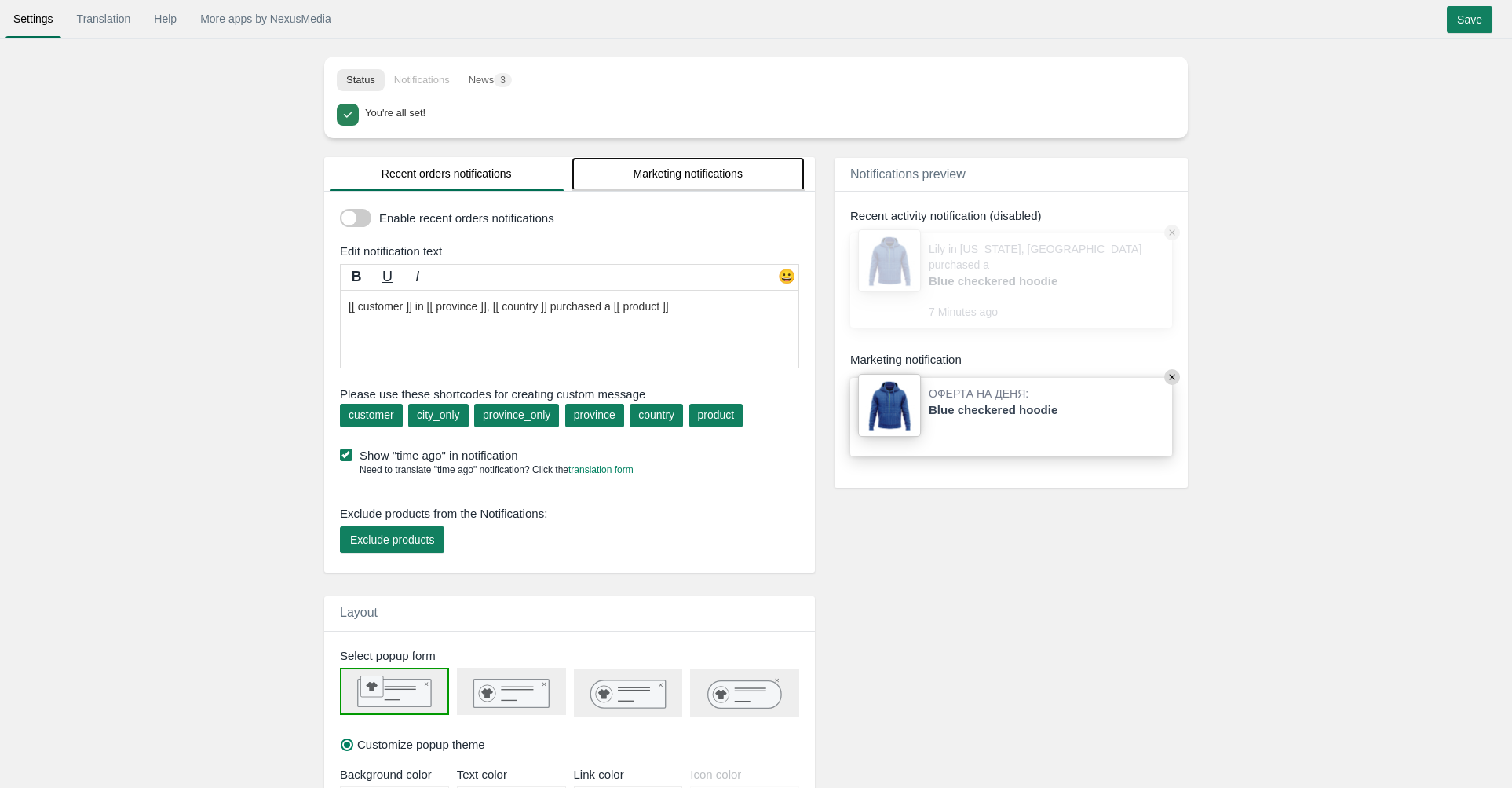
click at [665, 185] on link "Marketing notifications" at bounding box center [689, 173] width 234 height 34
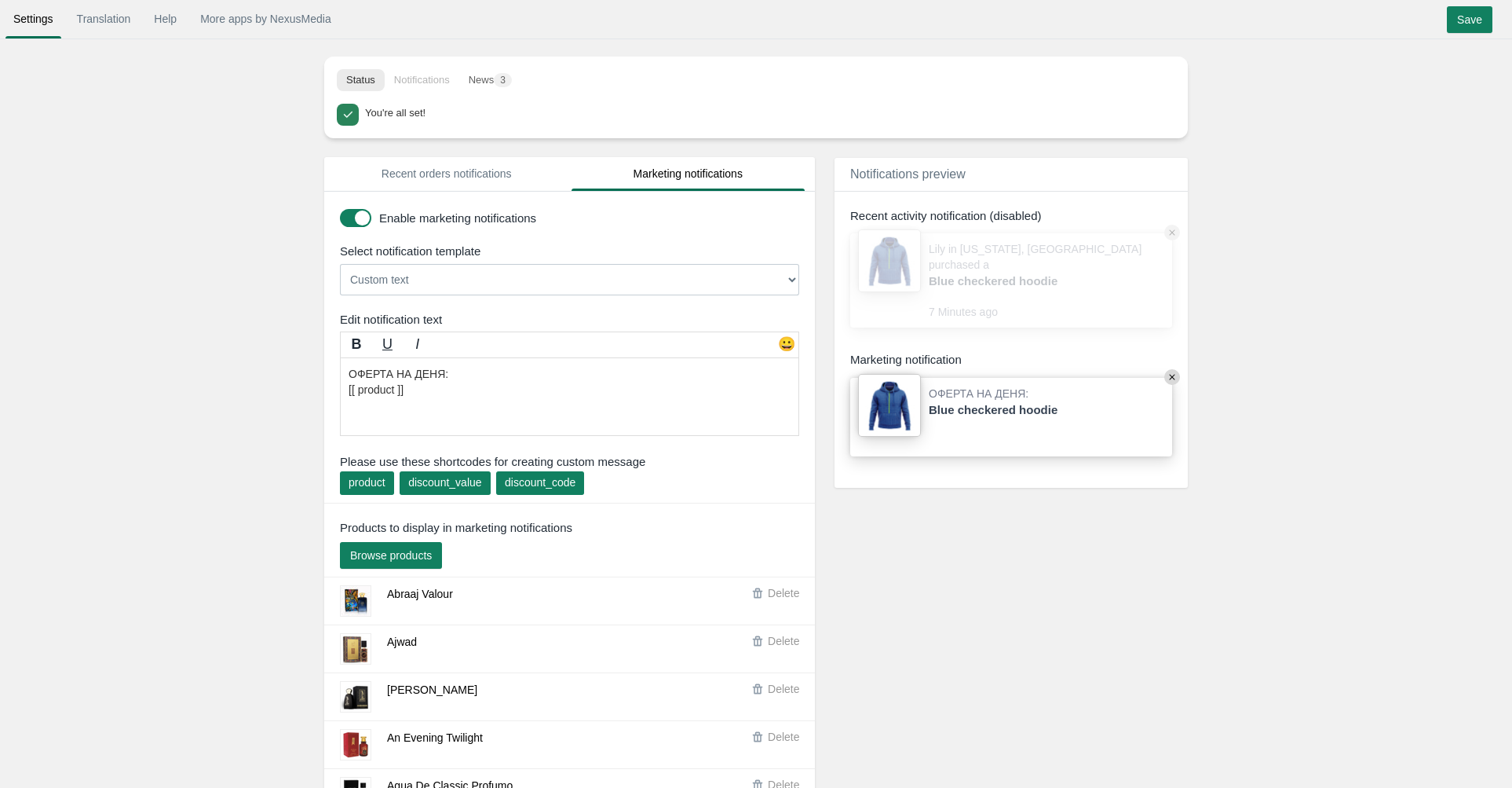
select select "3"
click option "Happy holiday! Make an order [DATE] and get a FREE gift!" at bounding box center [0, 0] width 0 height 0
type textarea "[b]Happy holiday![/b] Make an order [DATE] and get a FREE gift!"
select select "8"
click option "Now available! [[product]] Grab yours until it runs out again" at bounding box center [0, 0] width 0 height 0
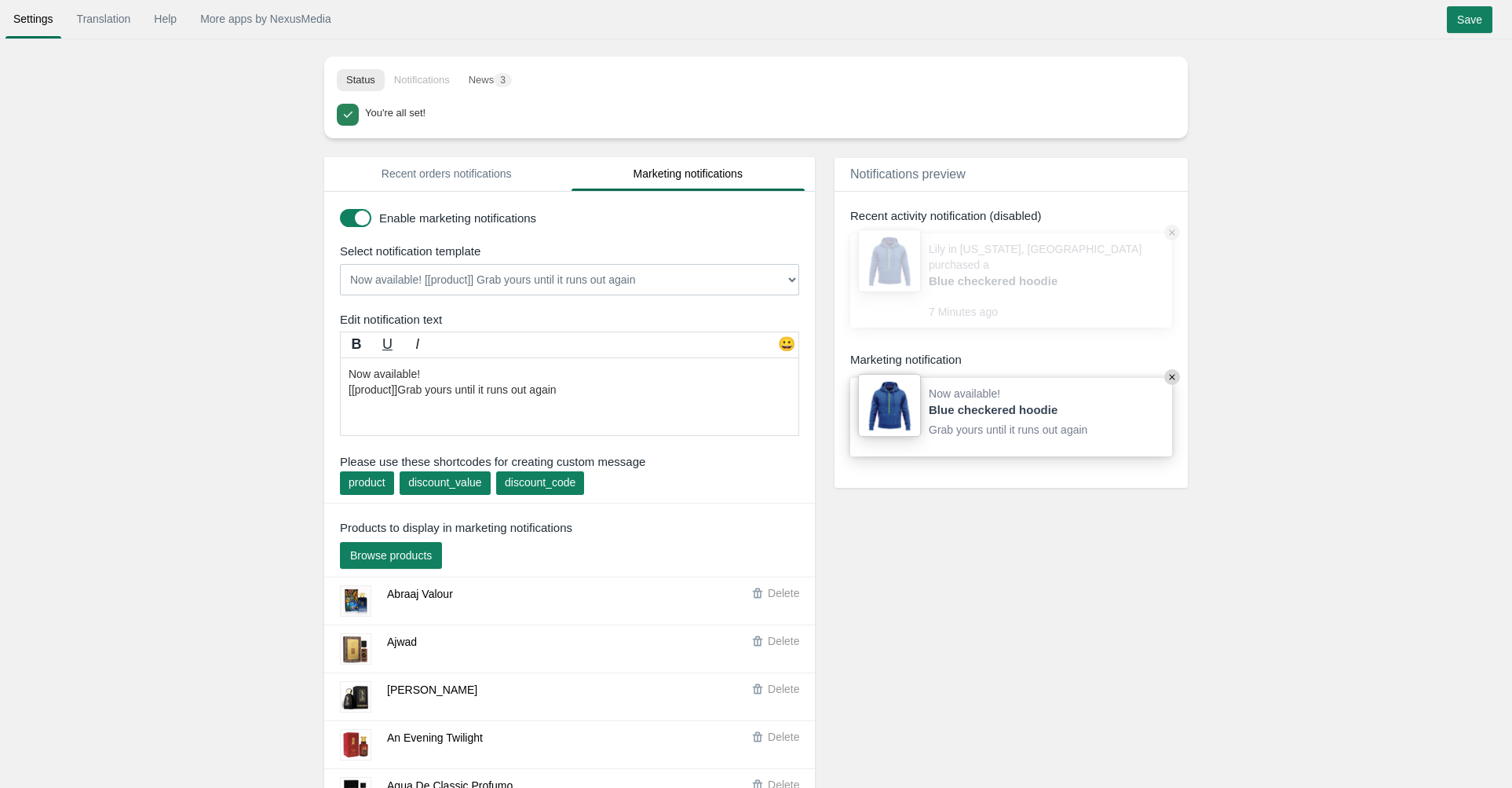
click at [412, 381] on textarea "ОФЕРТА НА ДЕНЯ: [[ product ]]" at bounding box center [570, 396] width 460 height 78
click at [412, 381] on textarea "Now available! [[product]]Grab yours until it runs out again" at bounding box center [570, 396] width 460 height 78
click at [414, 389] on textarea "Now available! [[product]]Grab yours until it runs out again" at bounding box center [570, 396] width 460 height 78
drag, startPoint x: 414, startPoint y: 389, endPoint x: 586, endPoint y: 388, distance: 172.0
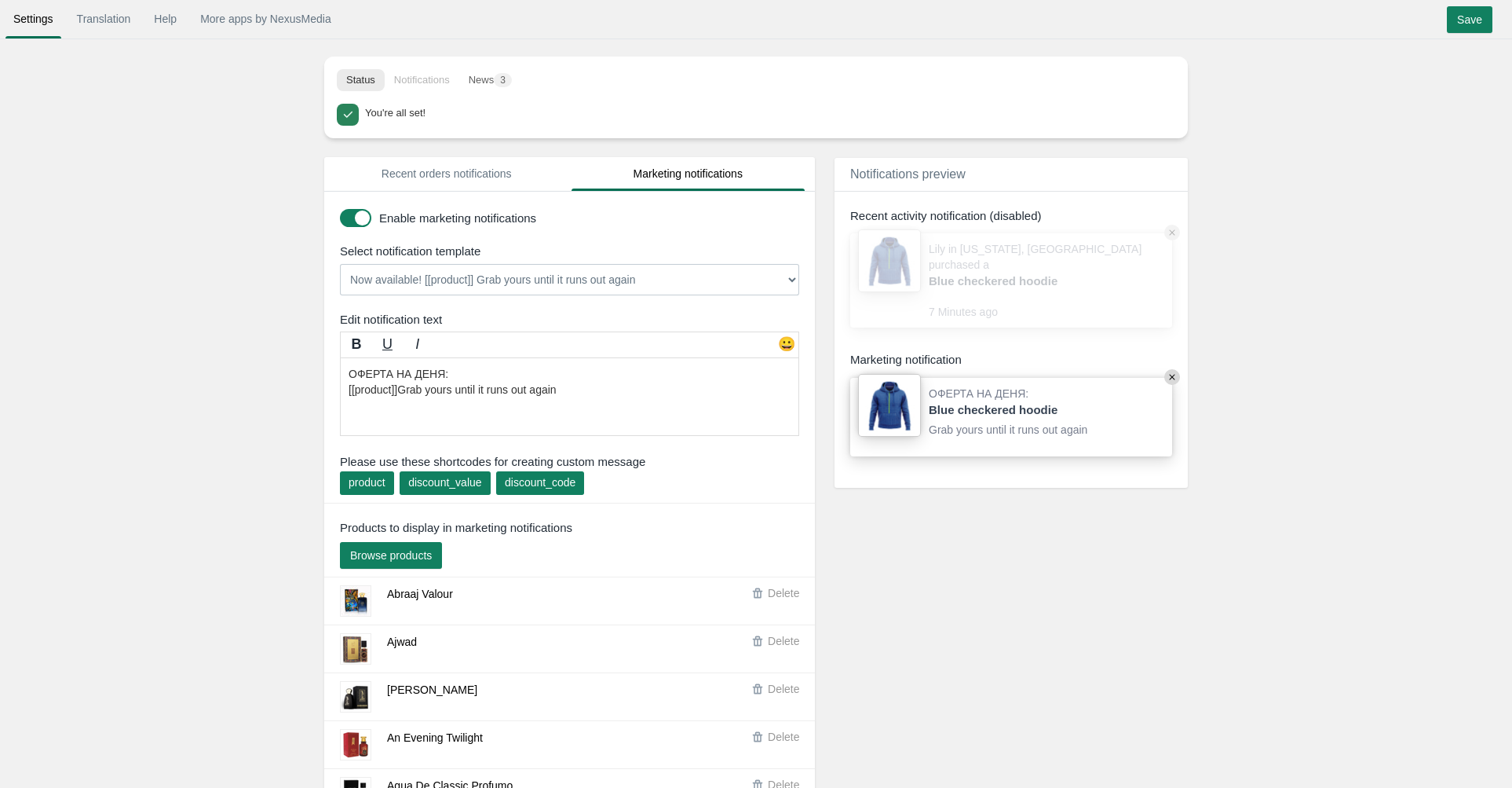
click at [586, 388] on textarea "Now available! [[product]]Grab yours until it runs out again" at bounding box center [570, 396] width 460 height 78
click at [587, 396] on textarea "Now available! [[product]]Grab yours until it runs out again" at bounding box center [570, 396] width 460 height 78
type textarea "ОФЕРТА НА ДЕНЯ: [[product]]Поръчай сега, преди да се е изкупил!"
click at [351, 221] on span at bounding box center [356, 218] width 32 height 18
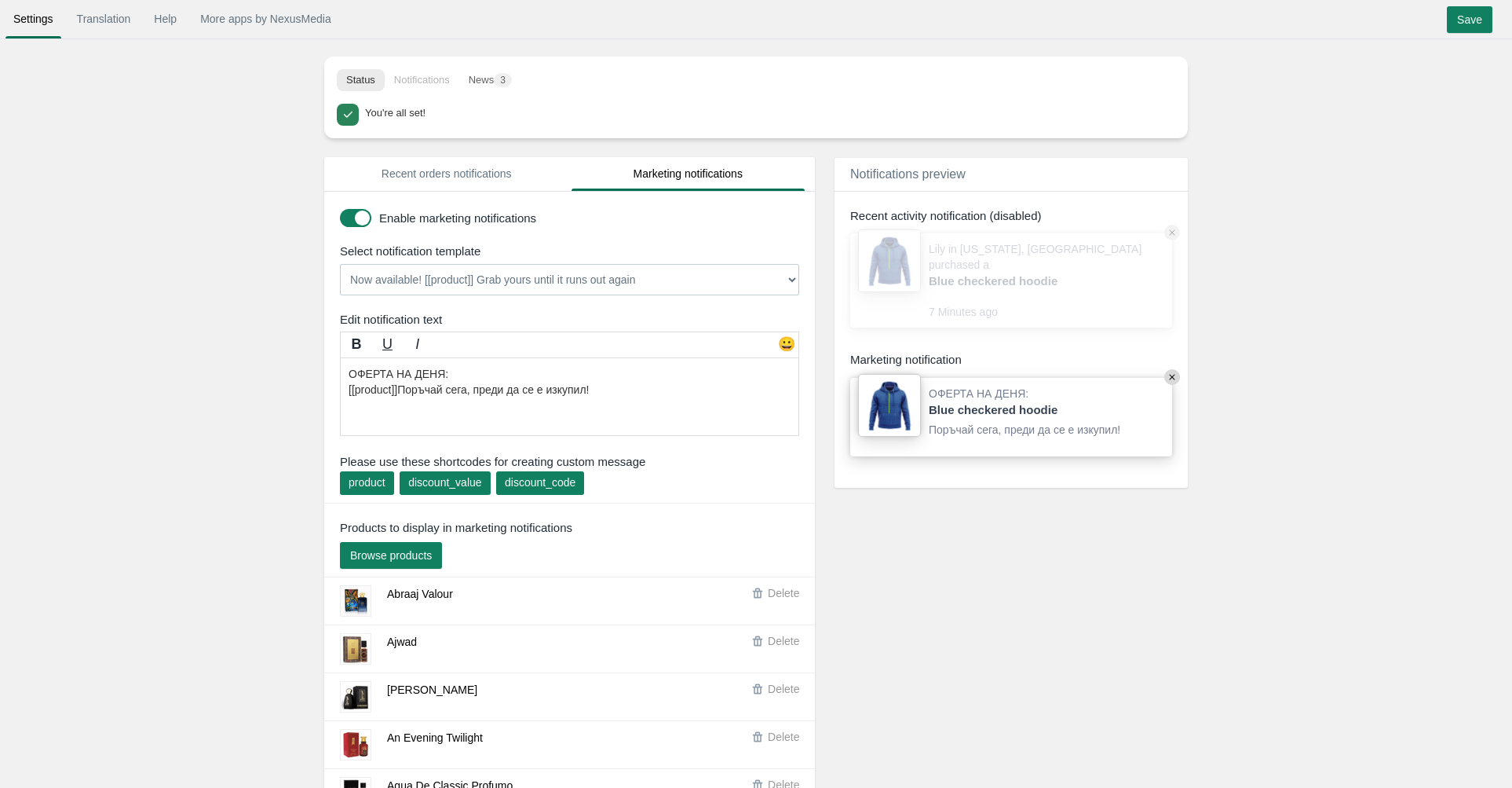
click at [340, 212] on input "checkbox" at bounding box center [340, 212] width 0 height 0
click at [1472, 14] on input "Save" at bounding box center [1469, 19] width 46 height 27
